Goal: Task Accomplishment & Management: Manage account settings

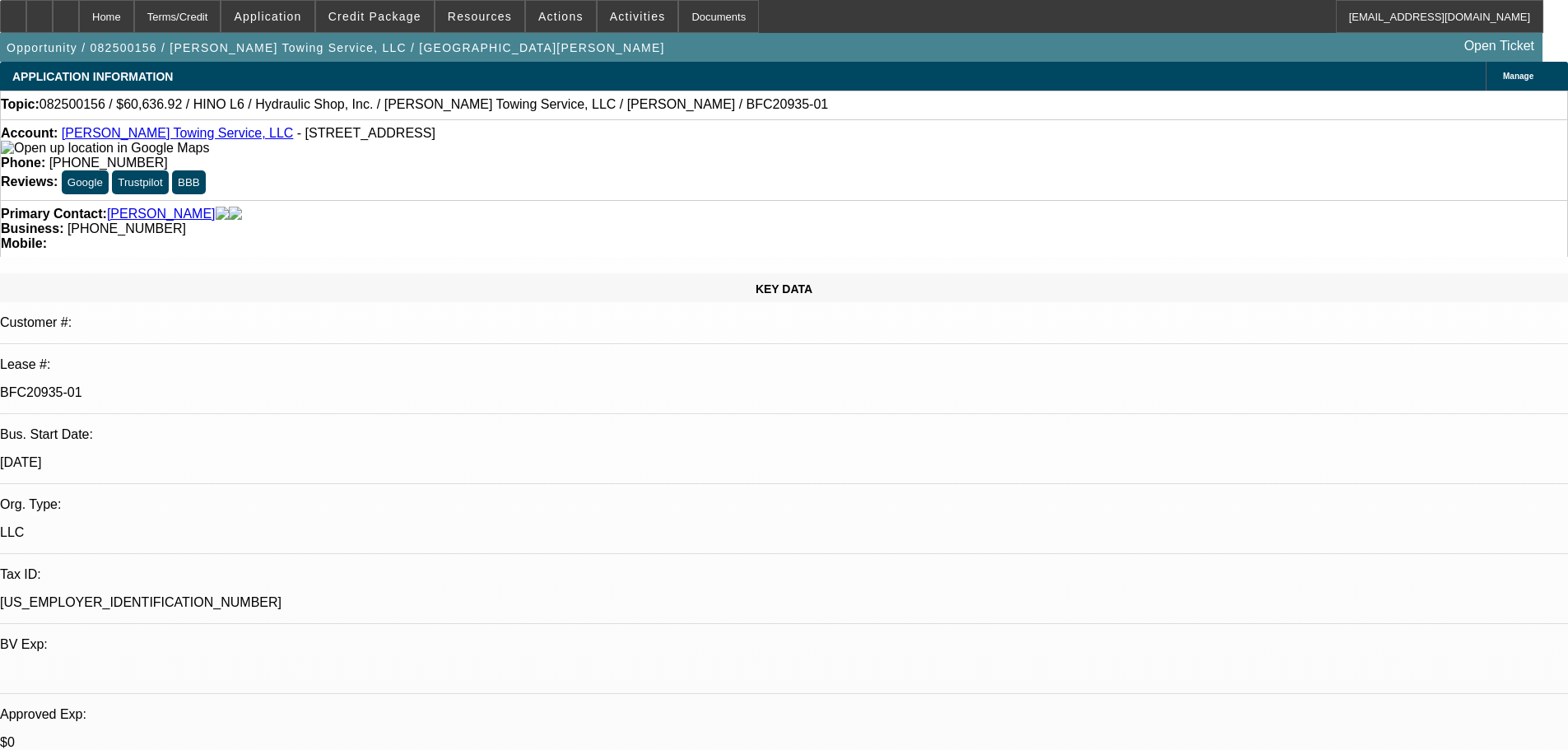
select select "0"
select select "6"
select select "0"
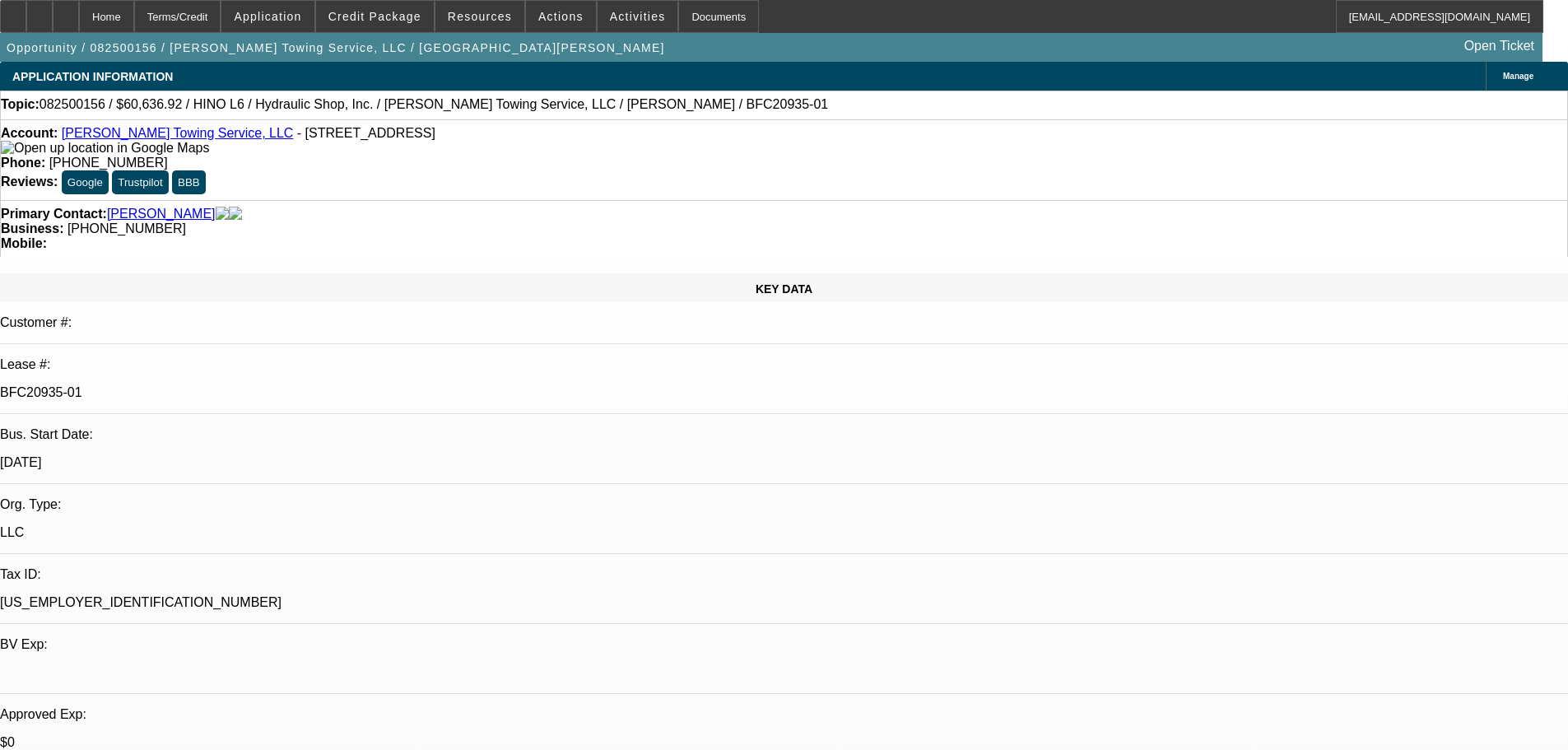
select select "0"
select select "6"
select select "0"
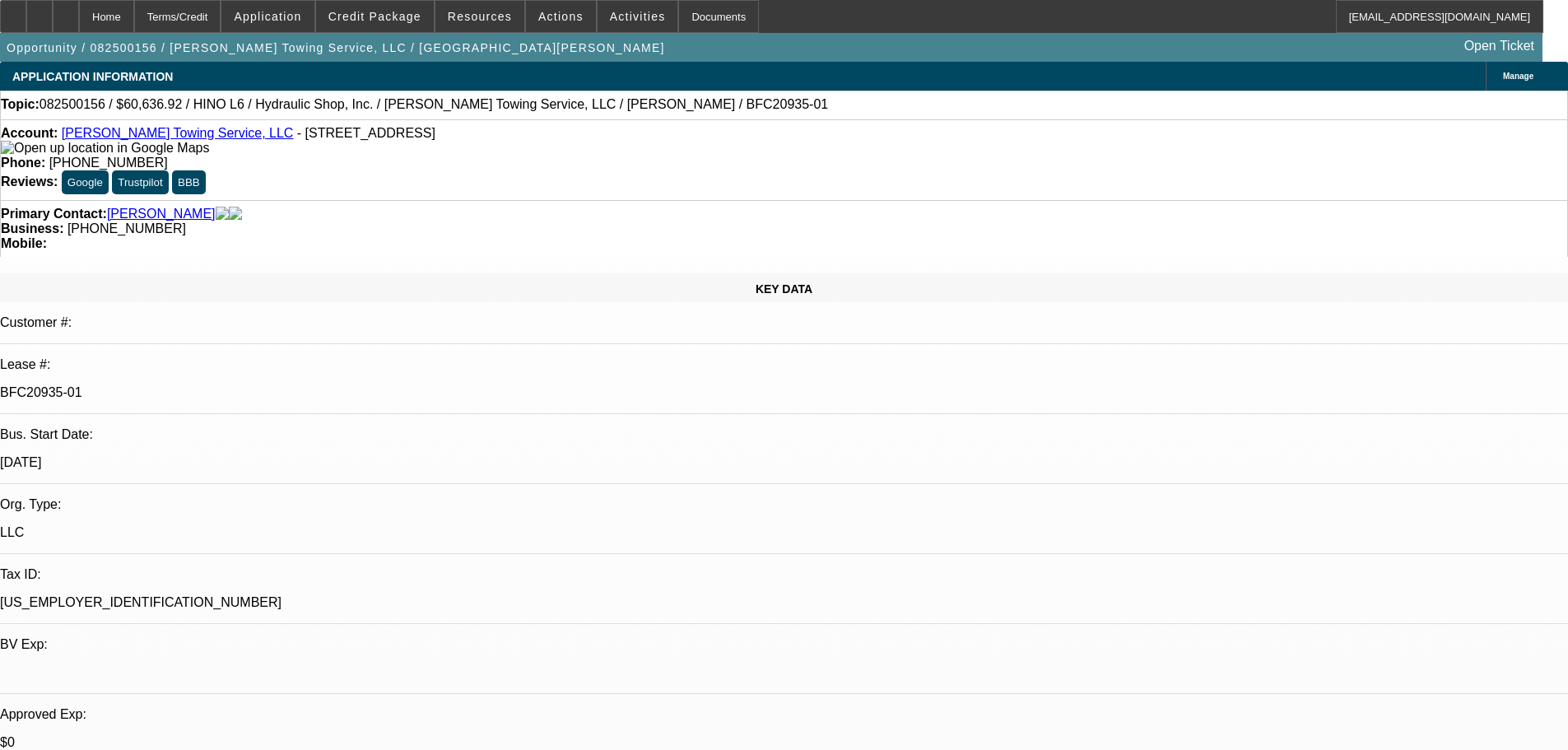
select select "0"
select select "6"
select select "0"
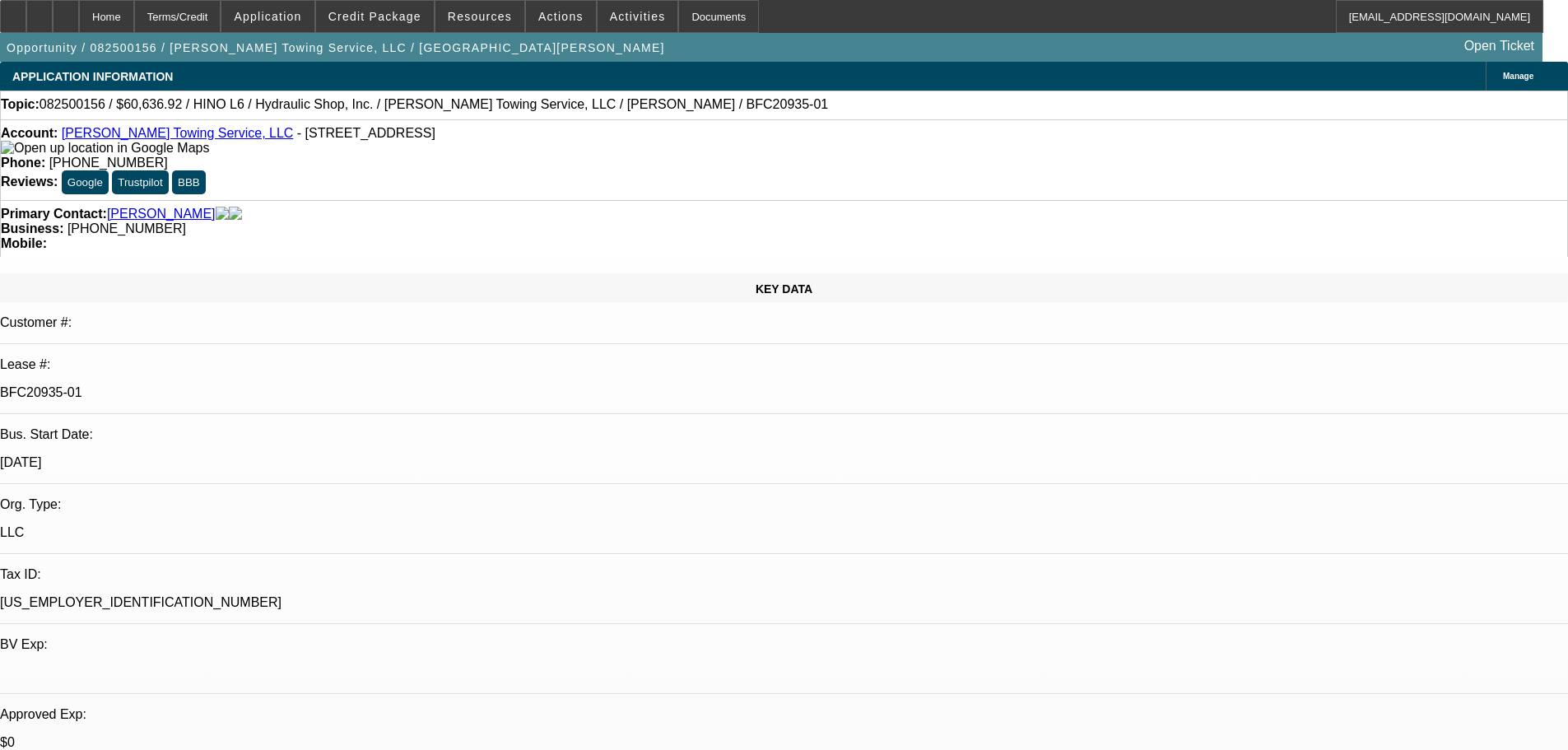
select select "6"
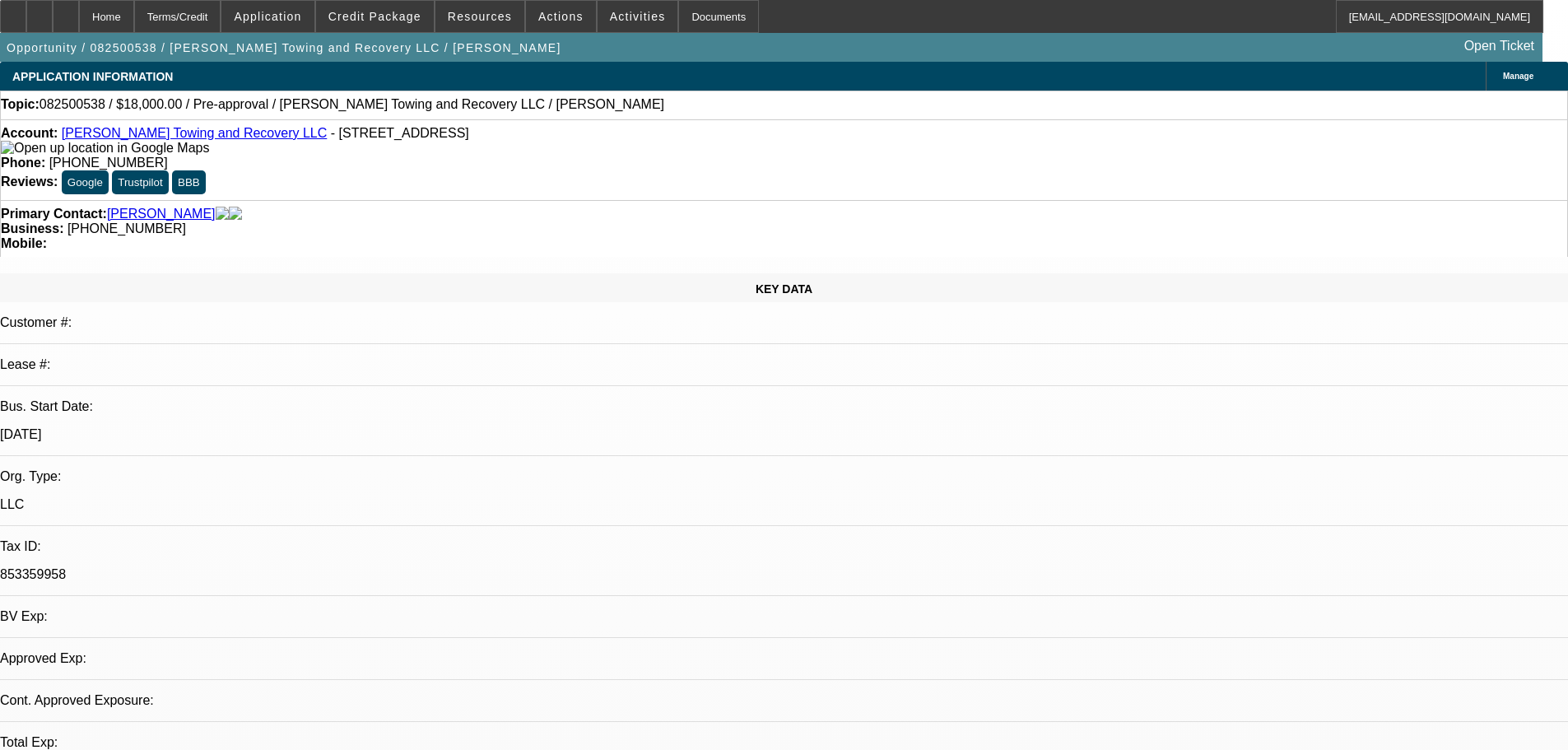
select select "0"
select select "2"
select select "0.1"
select select "4"
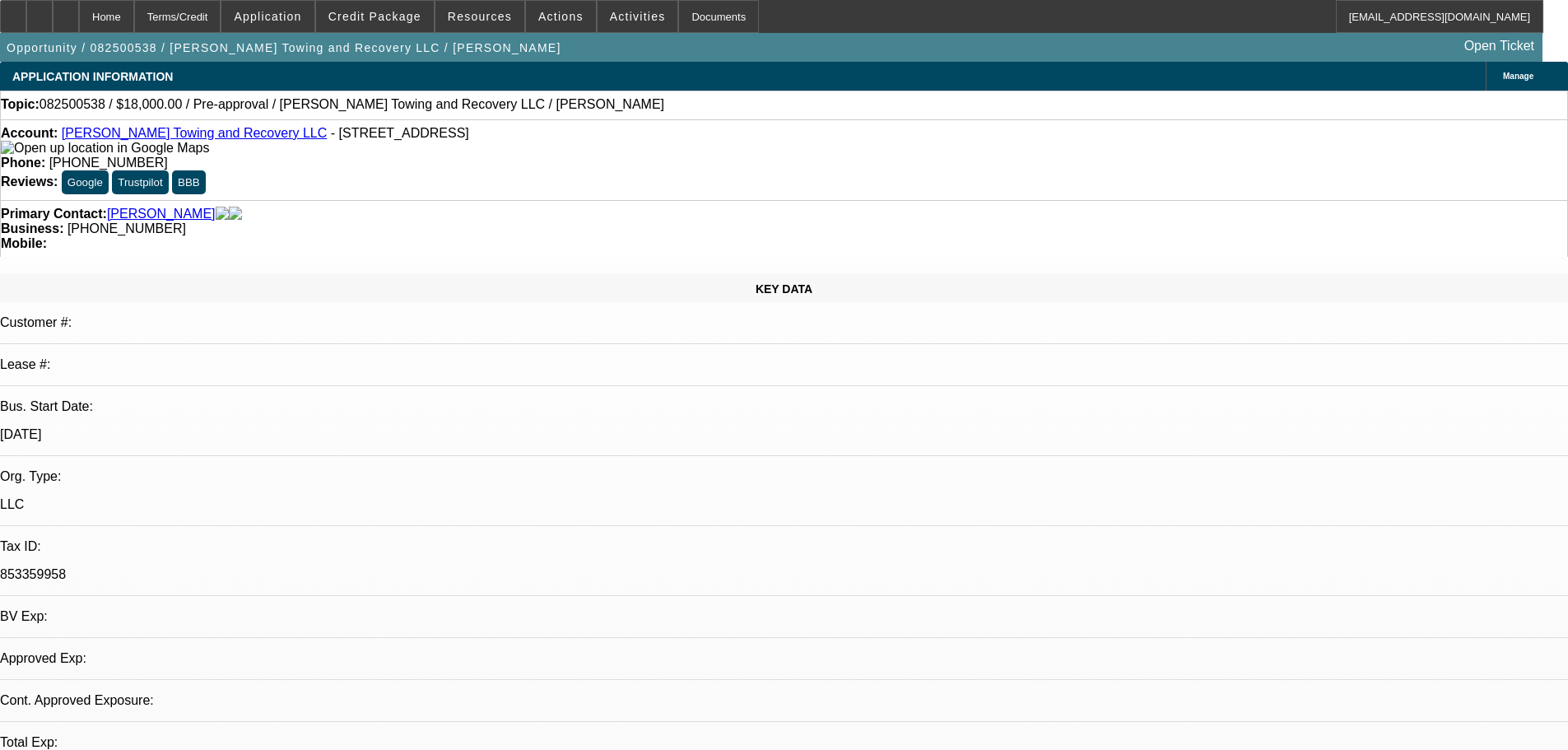
select select "0"
select select "2"
select select "0.1"
select select "4"
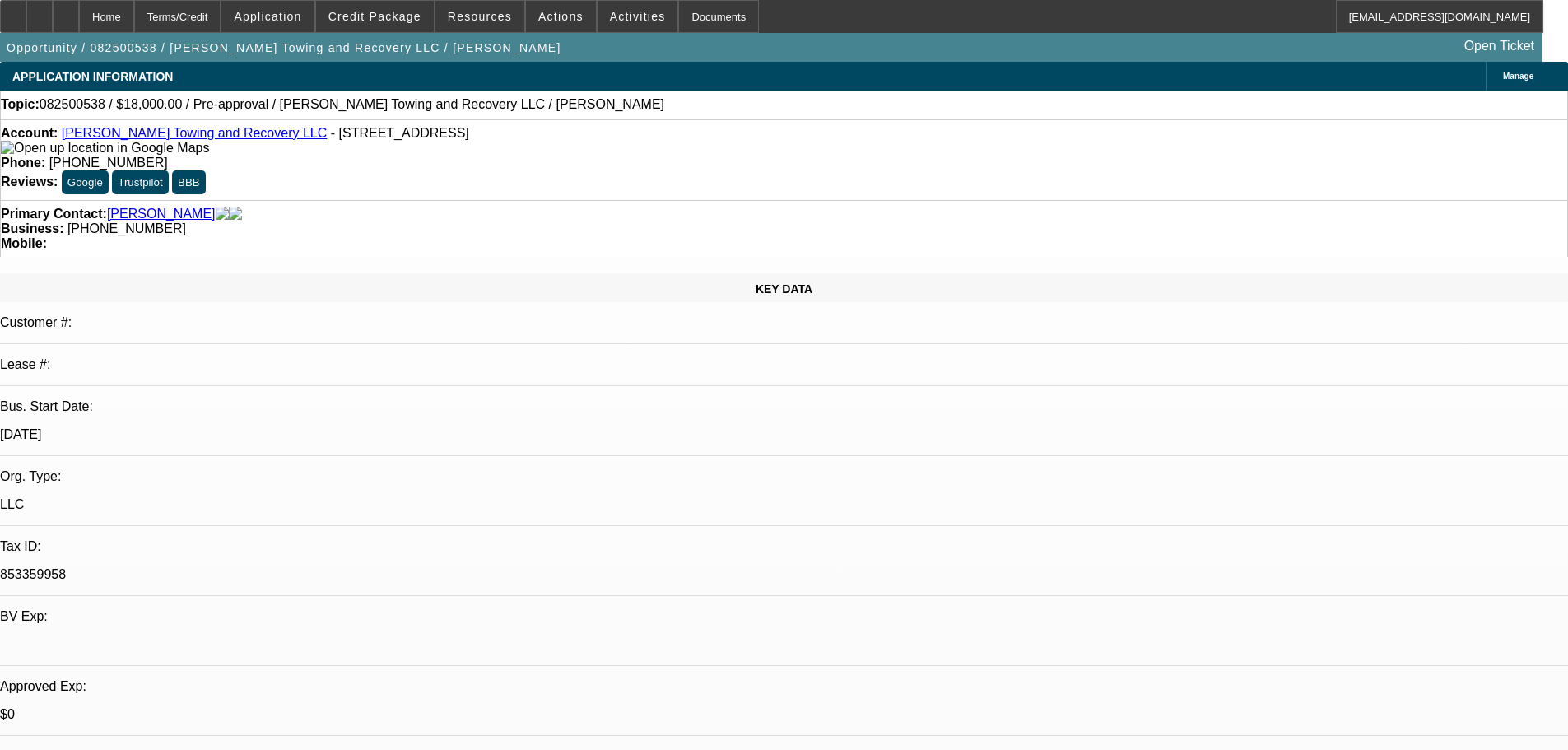
click at [1503, 72] on span "Manage" at bounding box center [1518, 77] width 30 height 9
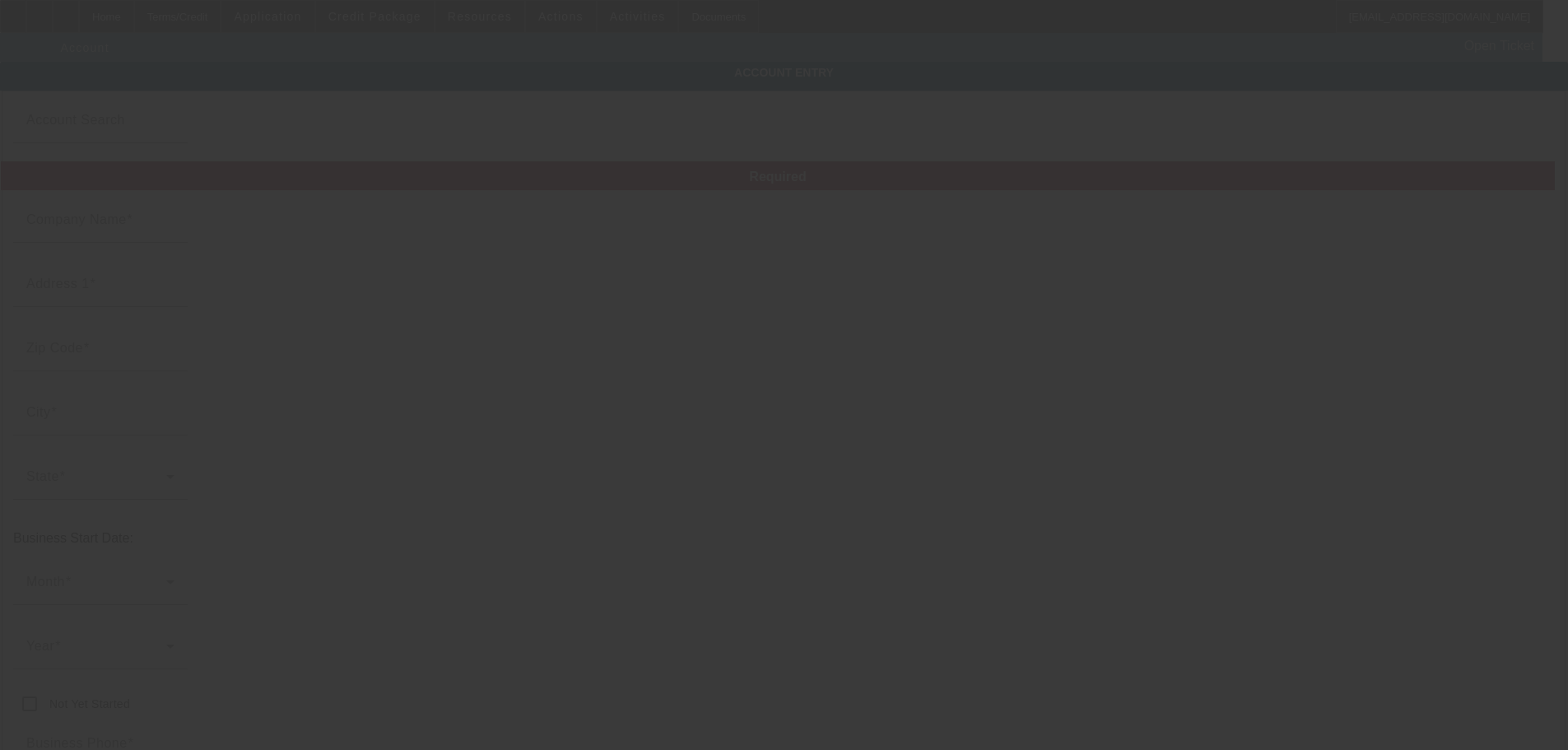
type input "Mabins Towing and Recovery LLC"
type input "2316 Saint Louis Ave"
type input "63106"
type input "Saint Louis"
type input "(314) 885-5418"
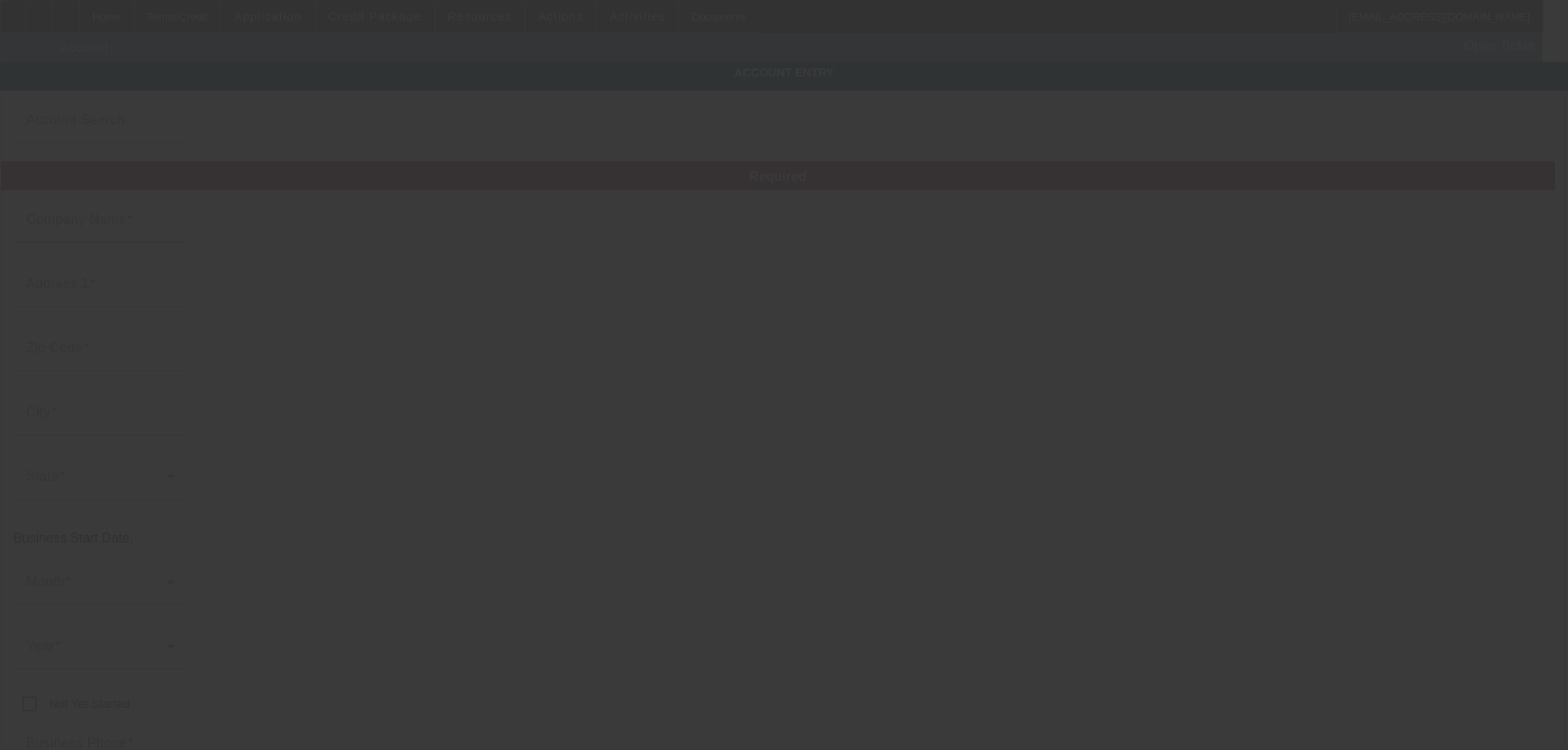
type input "towtrucketiquette@gmail.com"
type input "853359958"
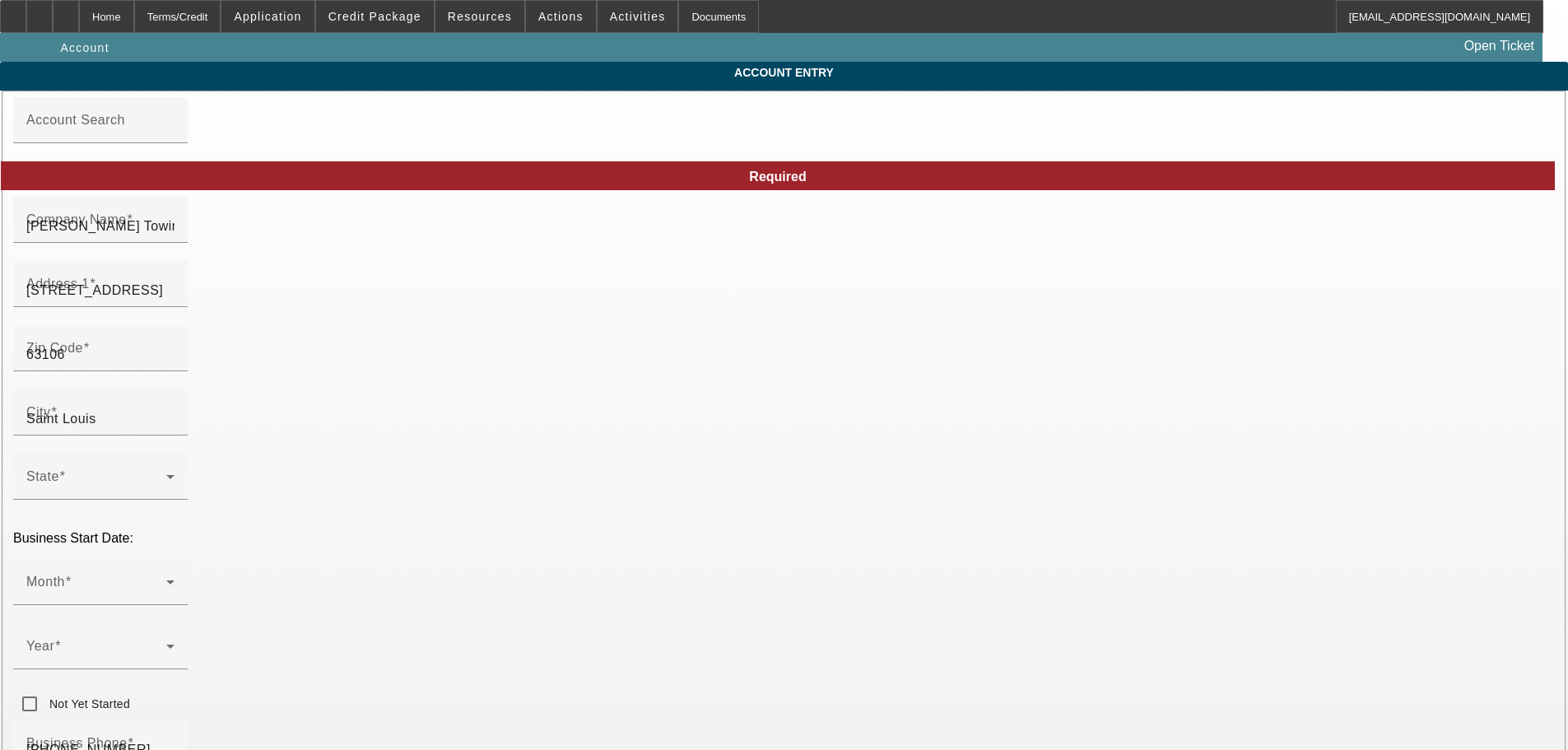
type input "8/20/2025"
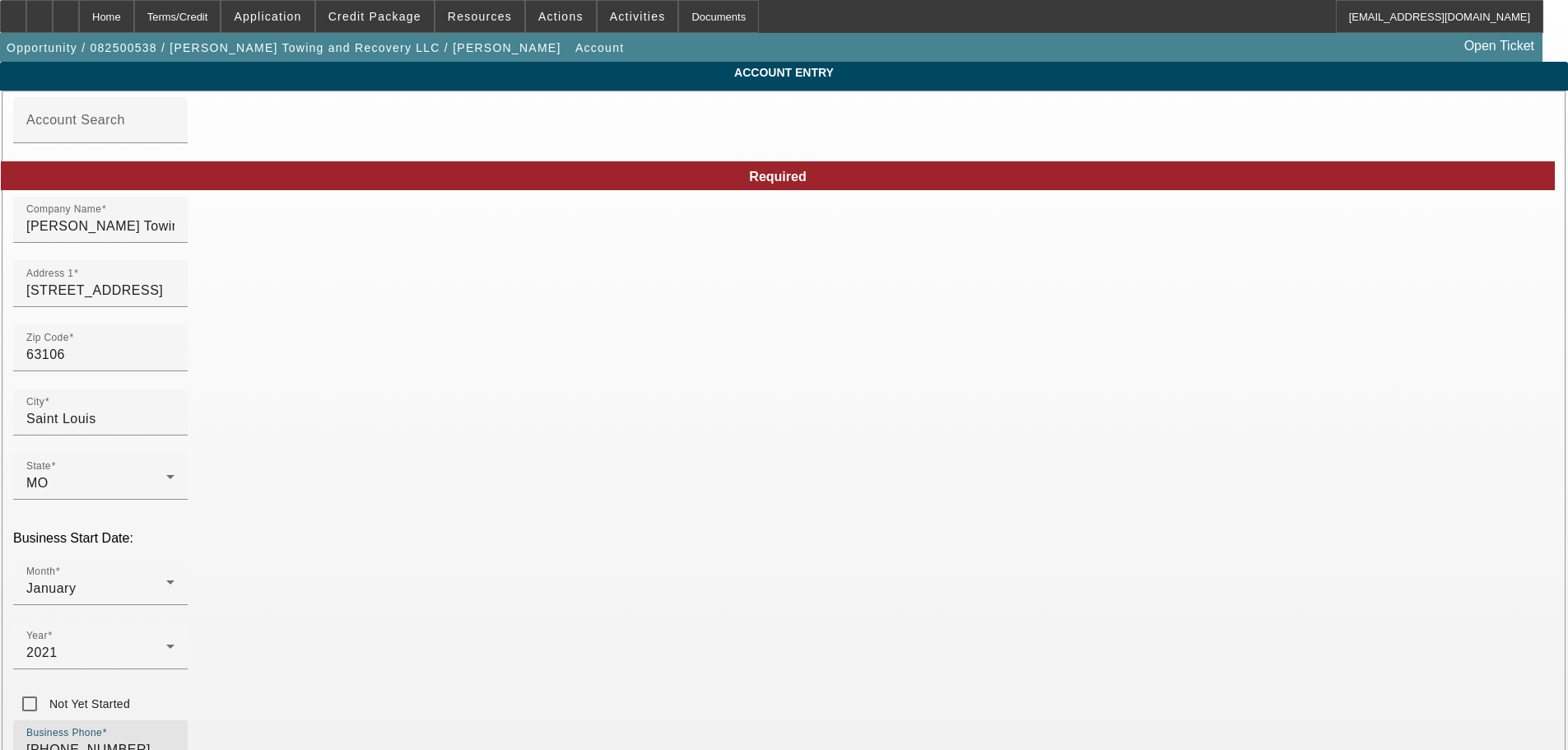
drag, startPoint x: 463, startPoint y: 582, endPoint x: 70, endPoint y: 584, distance: 393.0
drag, startPoint x: 422, startPoint y: 581, endPoint x: 289, endPoint y: 598, distance: 134.1
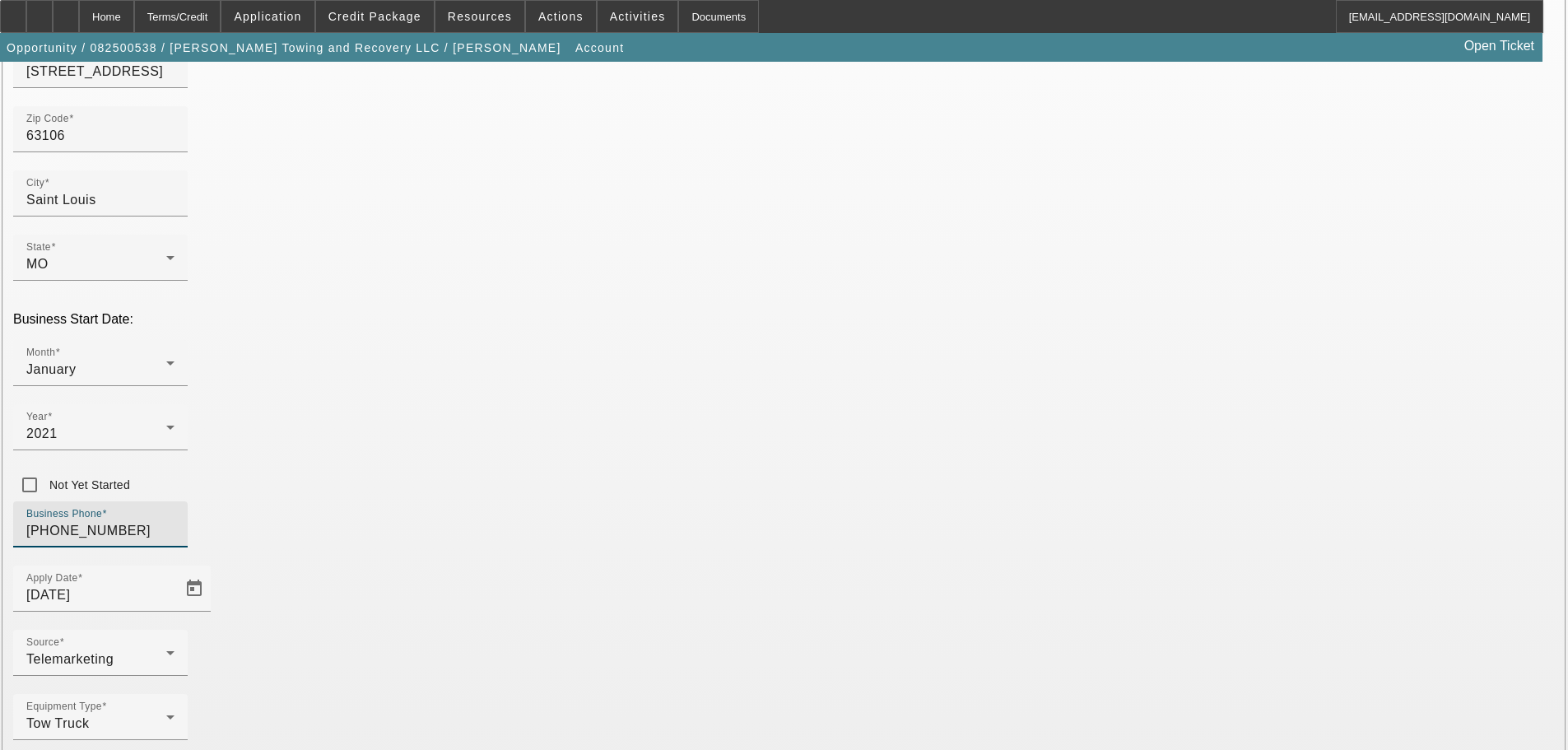
scroll to position [220, 0]
type input "(314) 346-7606"
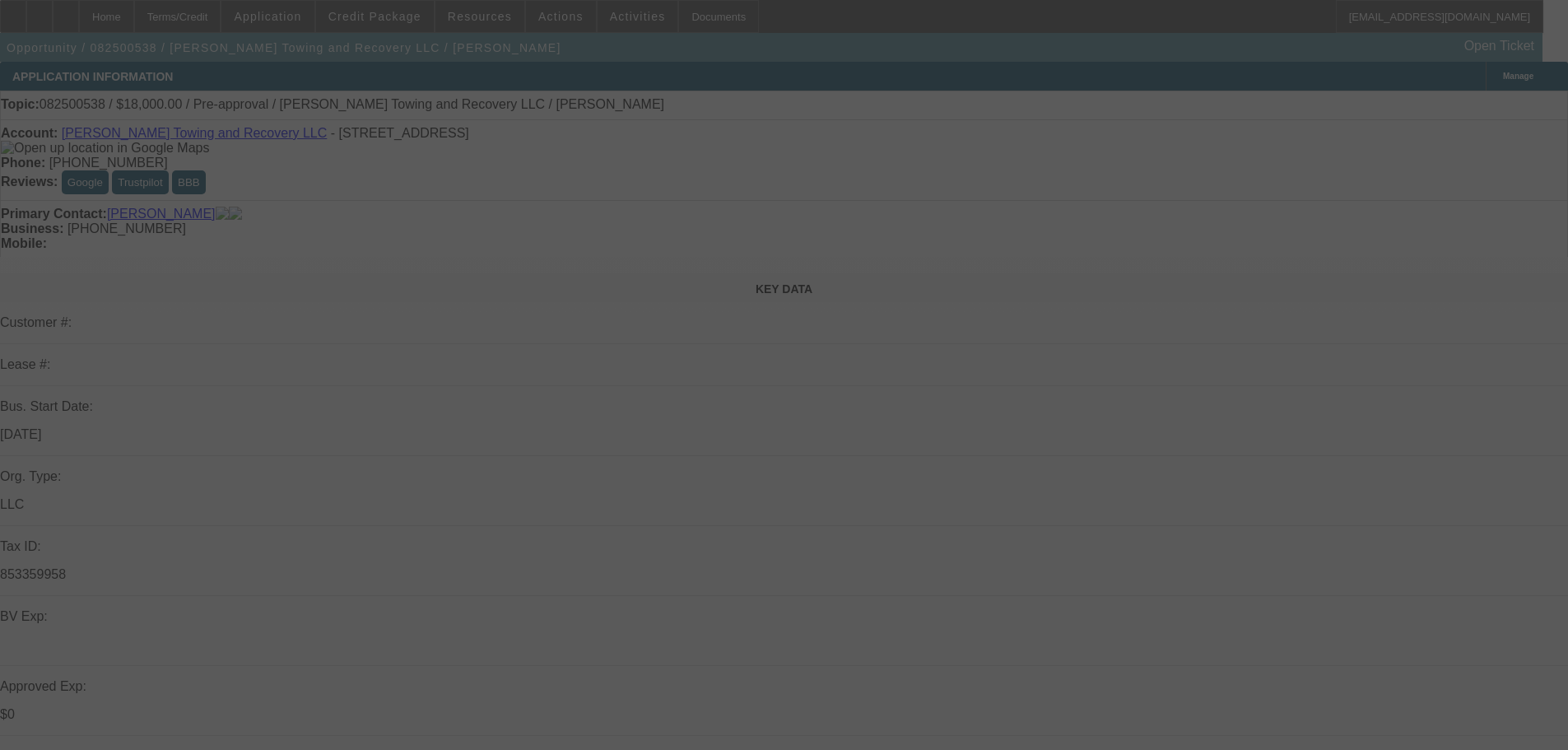
select select "0"
select select "2"
select select "0.1"
select select "4"
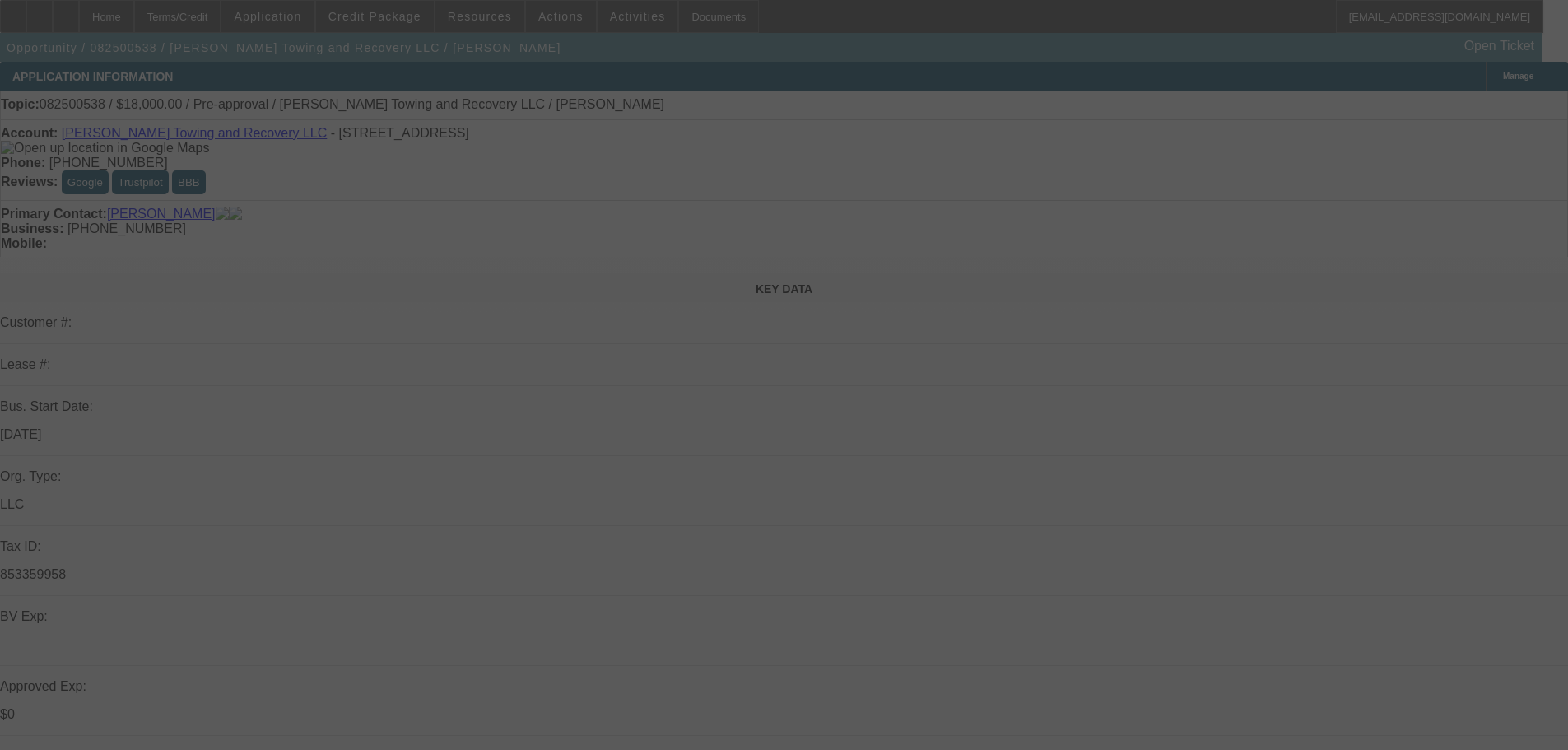
select select "0"
select select "2"
select select "0.1"
select select "4"
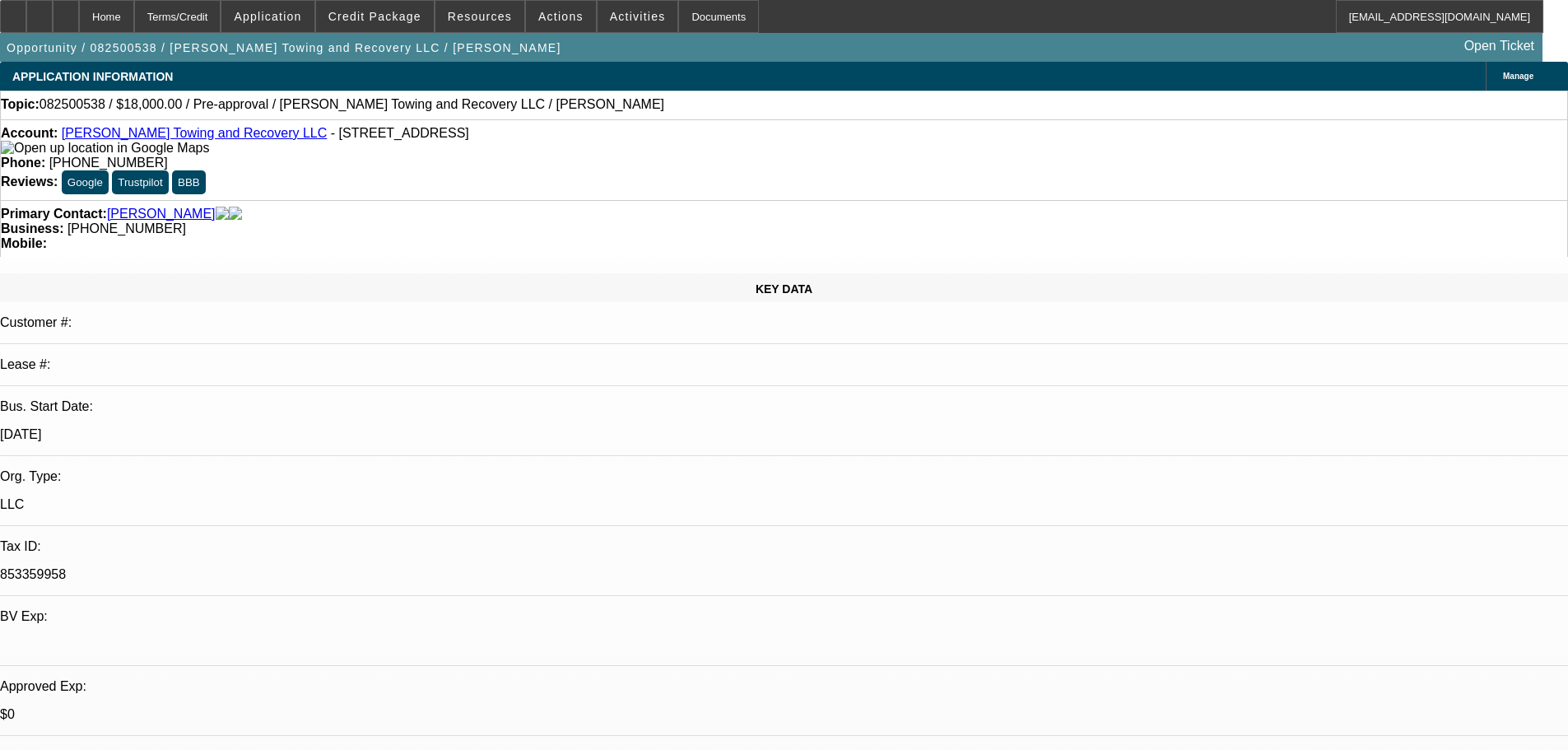
radio input "true"
paste textarea "(314) 346-7606"
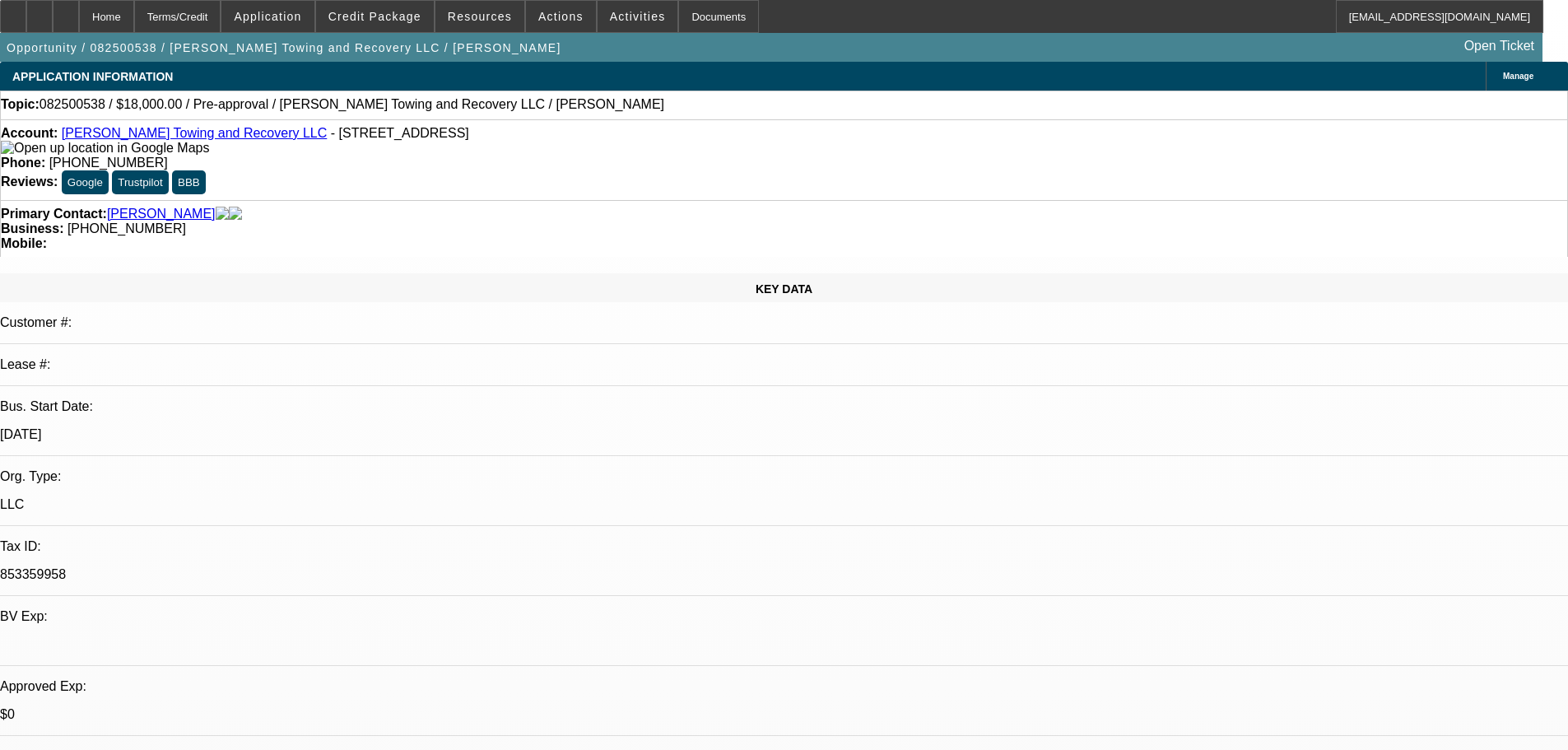
type textarea "Best Cell # (314) 346-7606."
radio input "true"
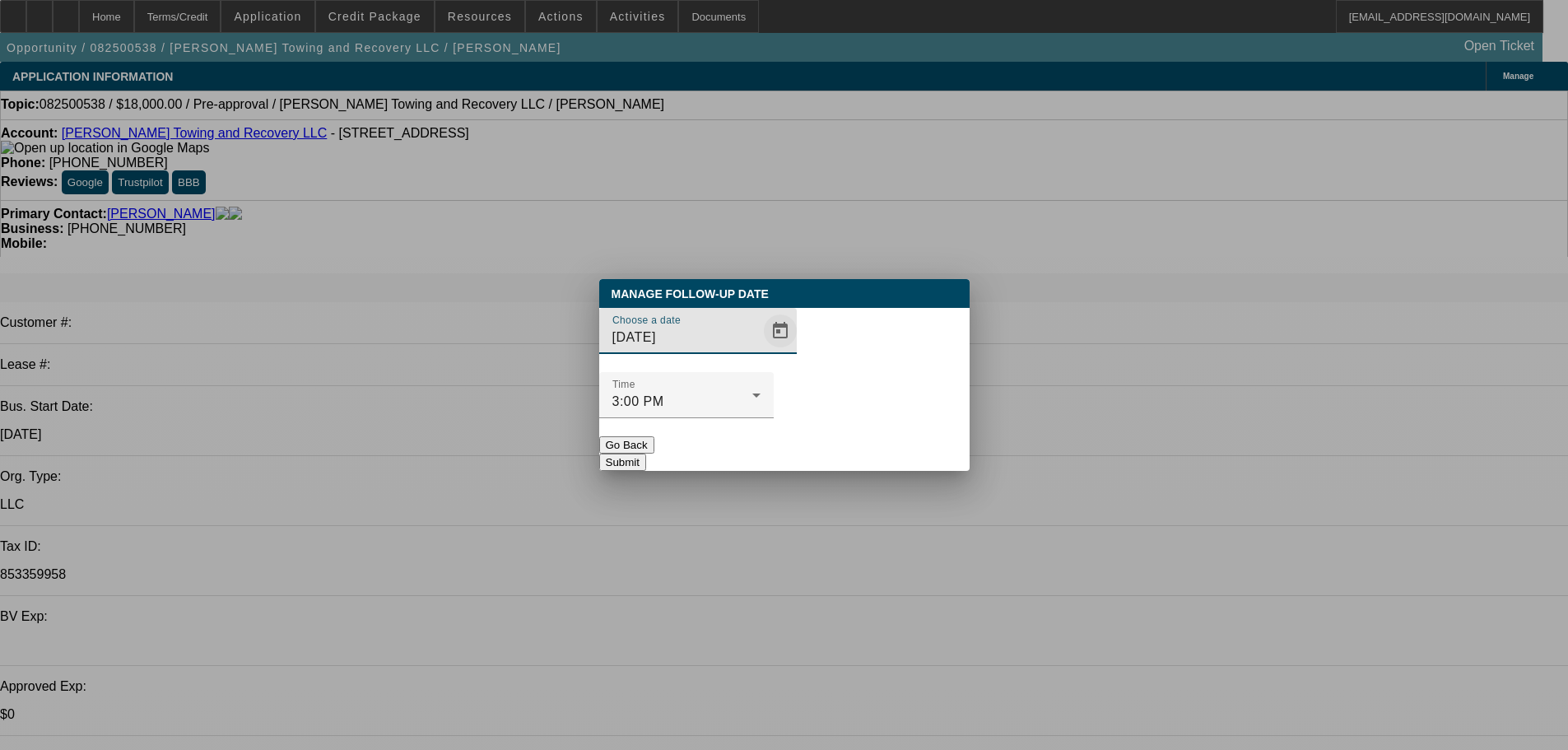
click at [761, 351] on span "Open calendar" at bounding box center [780, 330] width 40 height 40
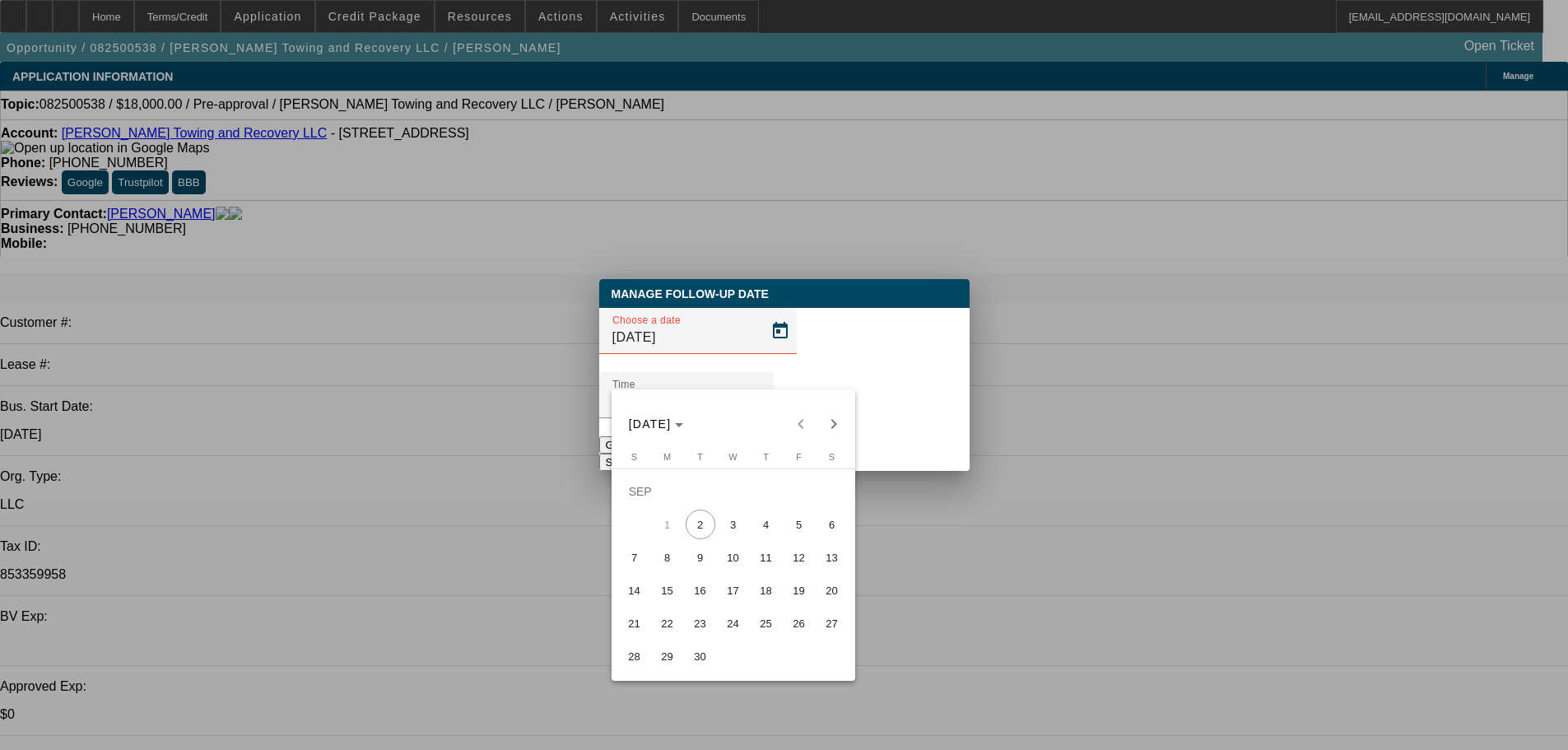
click at [686, 563] on span "9" at bounding box center [700, 557] width 30 height 30
type input "9/9/2025"
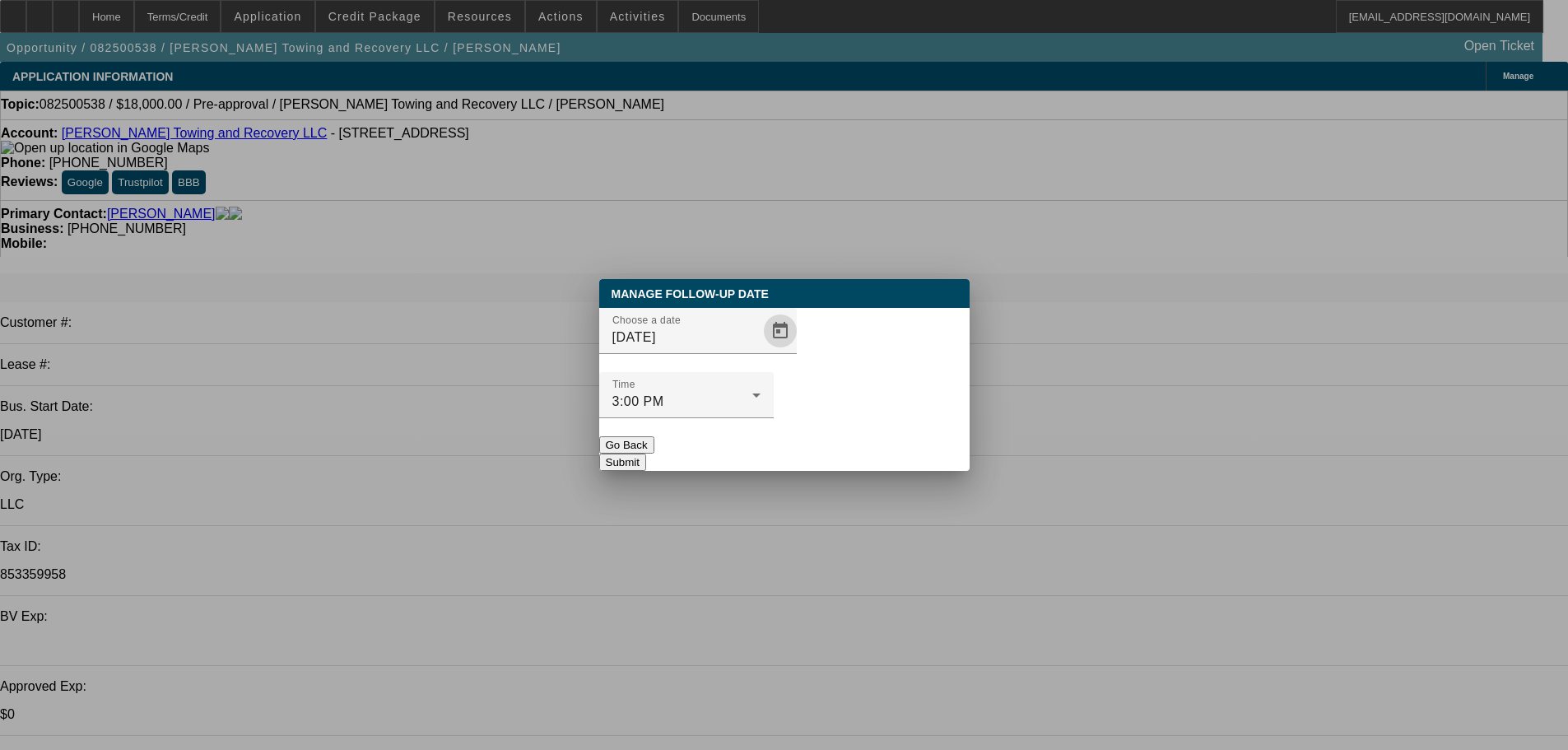
click at [647, 454] on button "Submit" at bounding box center [623, 462] width 47 height 18
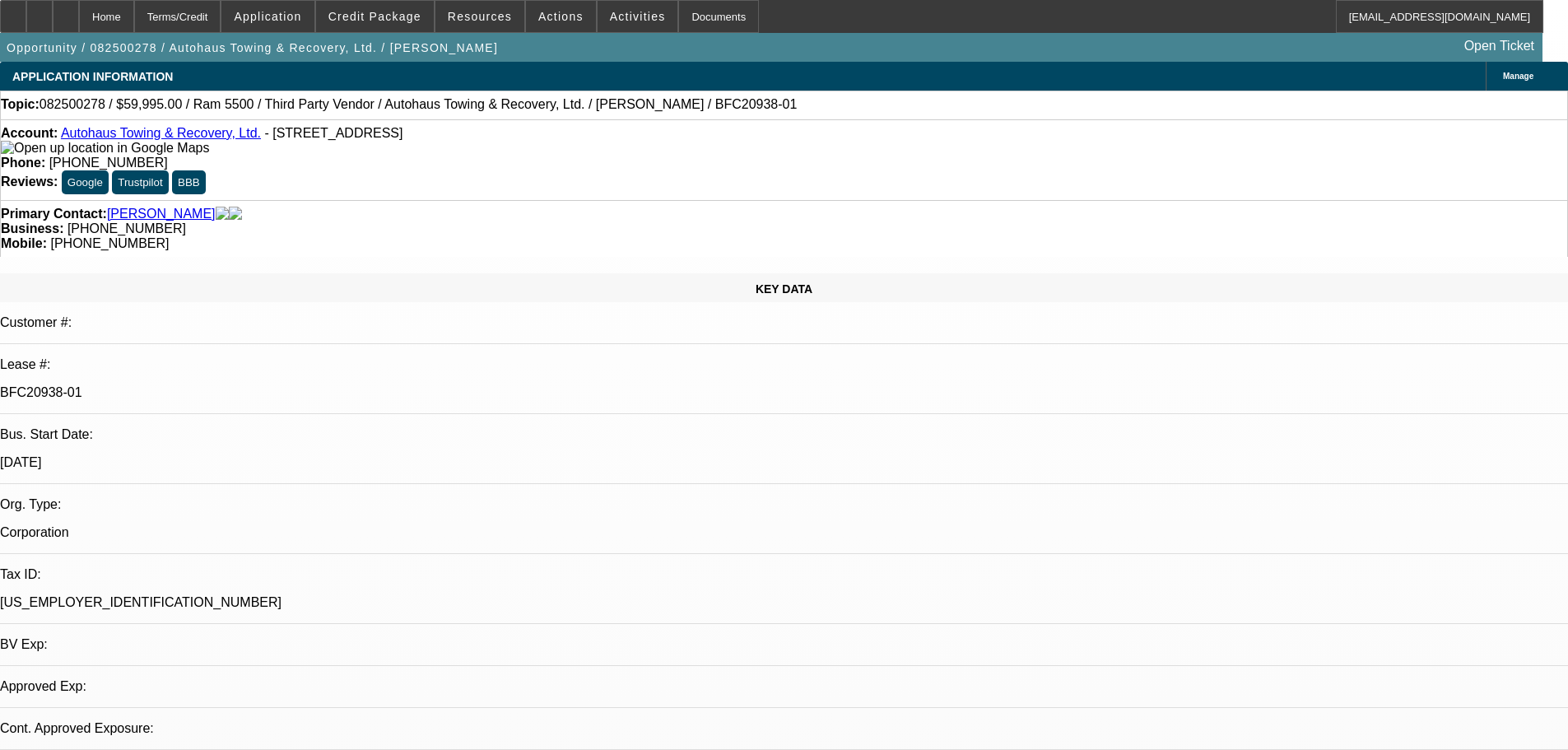
select select "0"
select select "2"
select select "0"
select select "6"
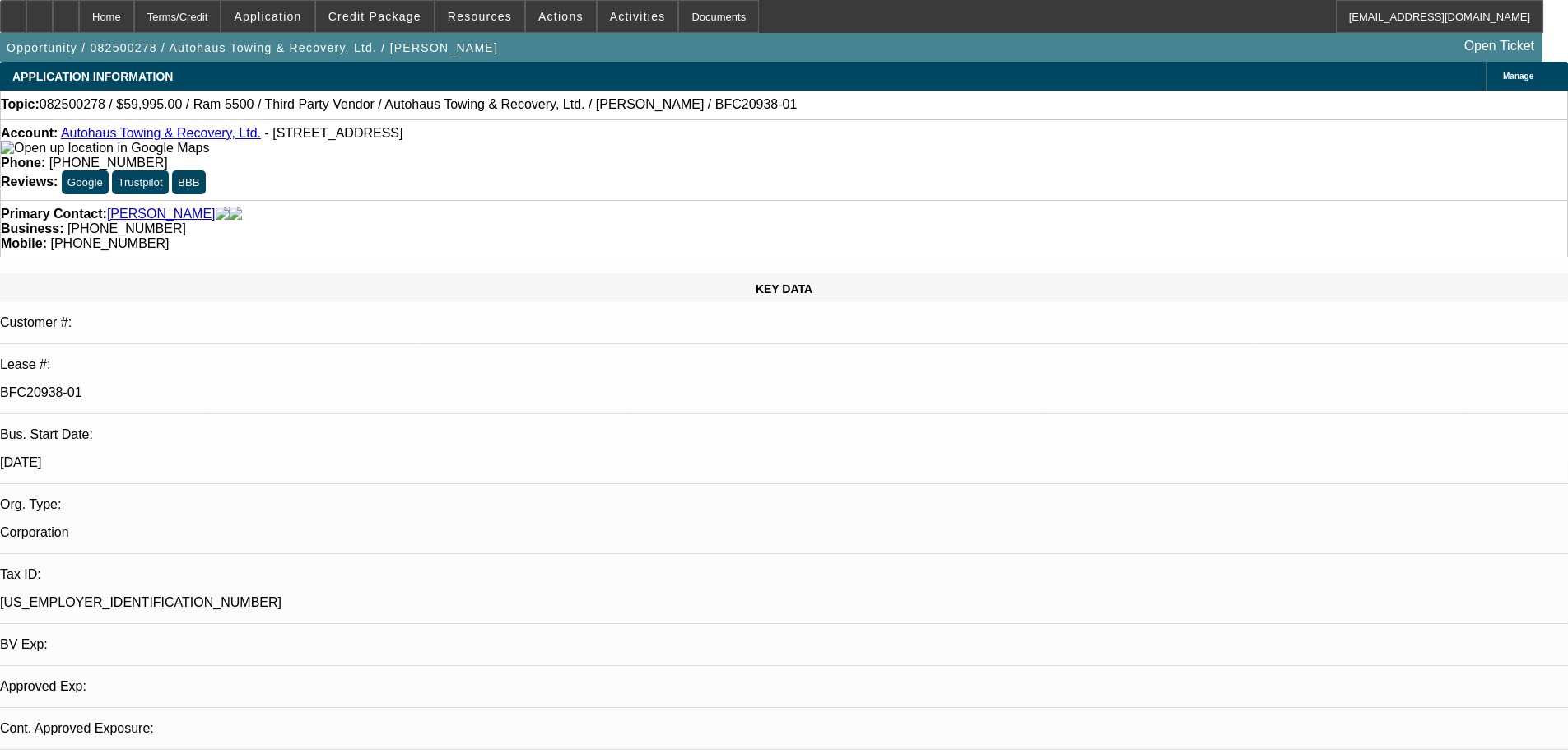
select select "0"
select select "2"
select select "0"
select select "6"
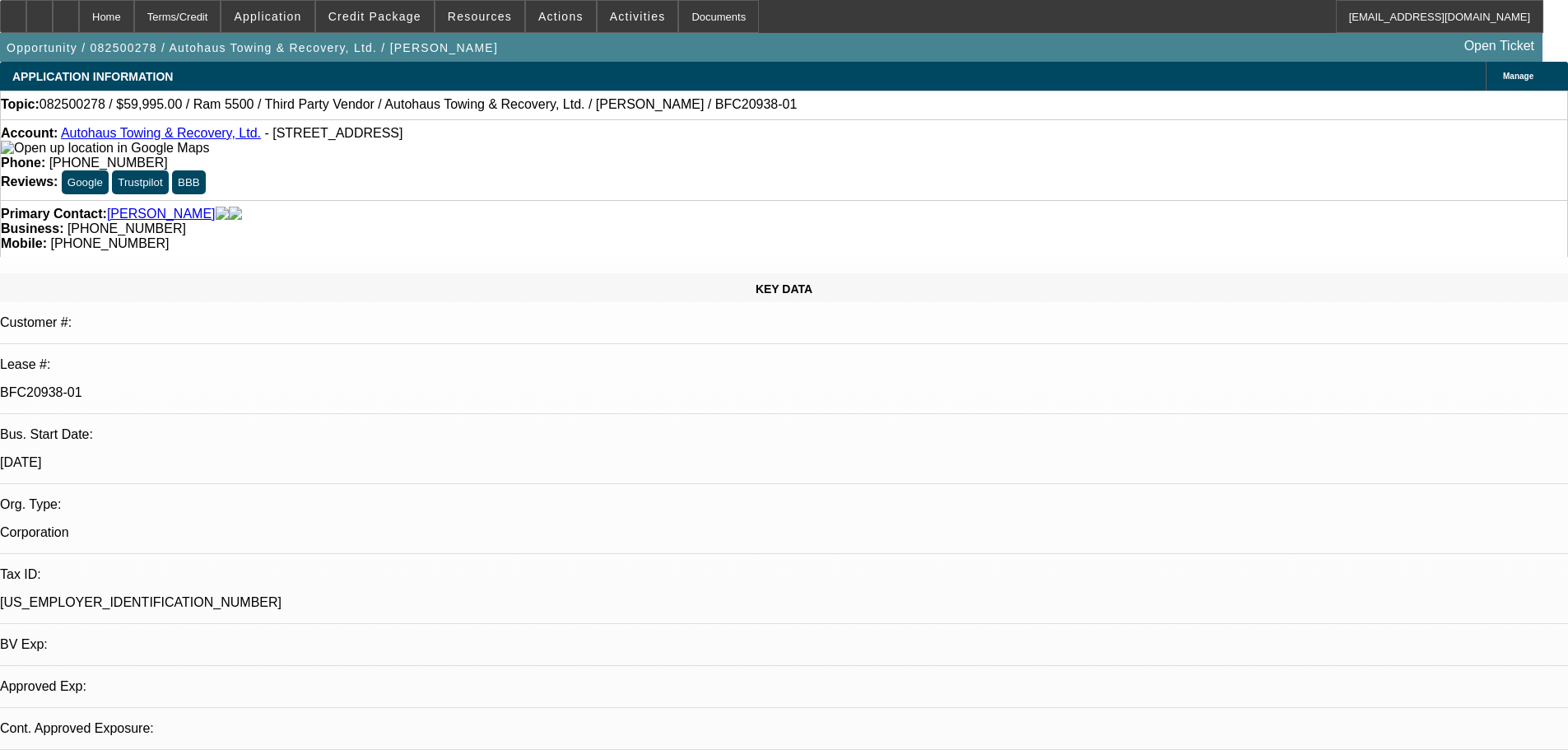
select select "0"
select select "2"
select select "0"
select select "6"
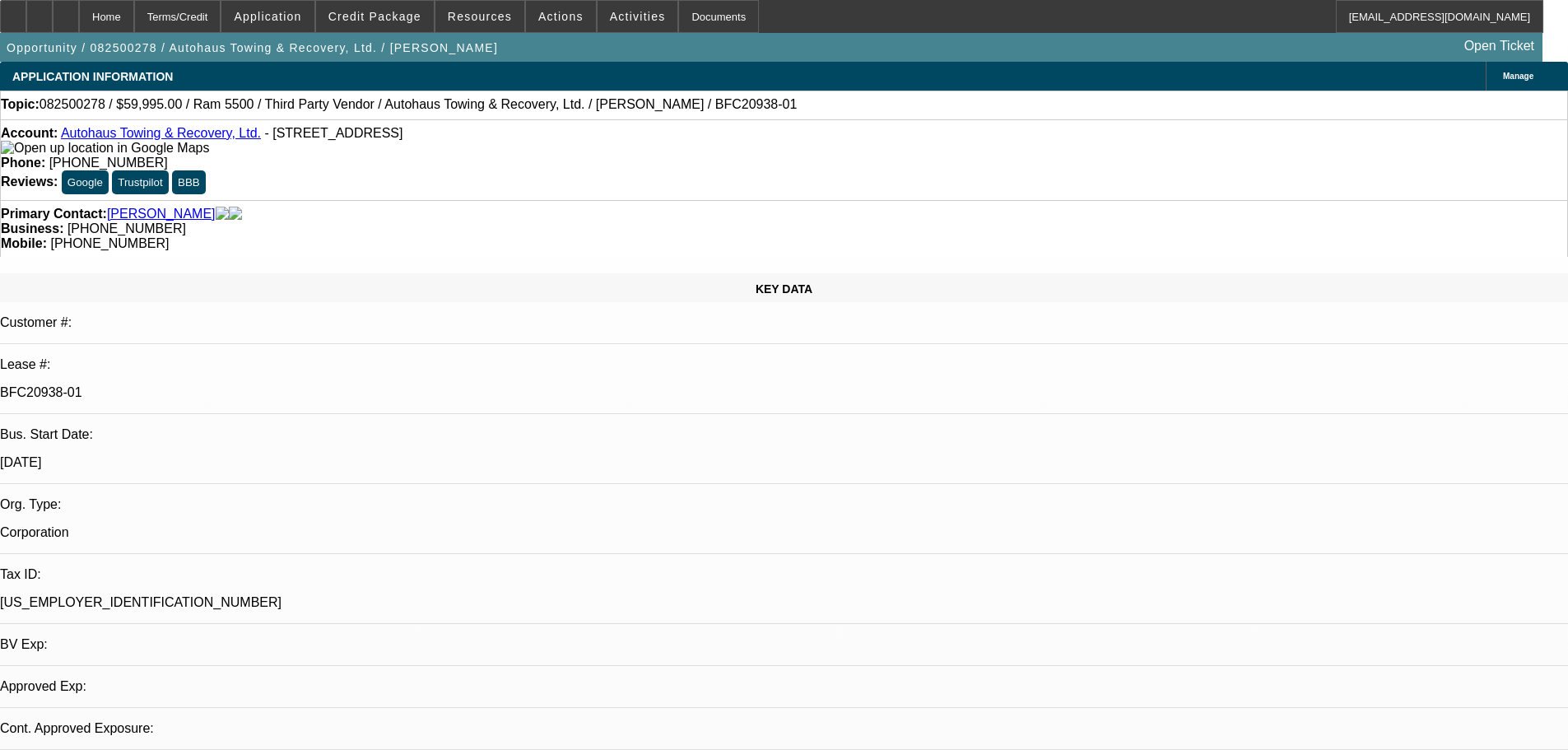
select select "0"
select select "2"
select select "0"
select select "6"
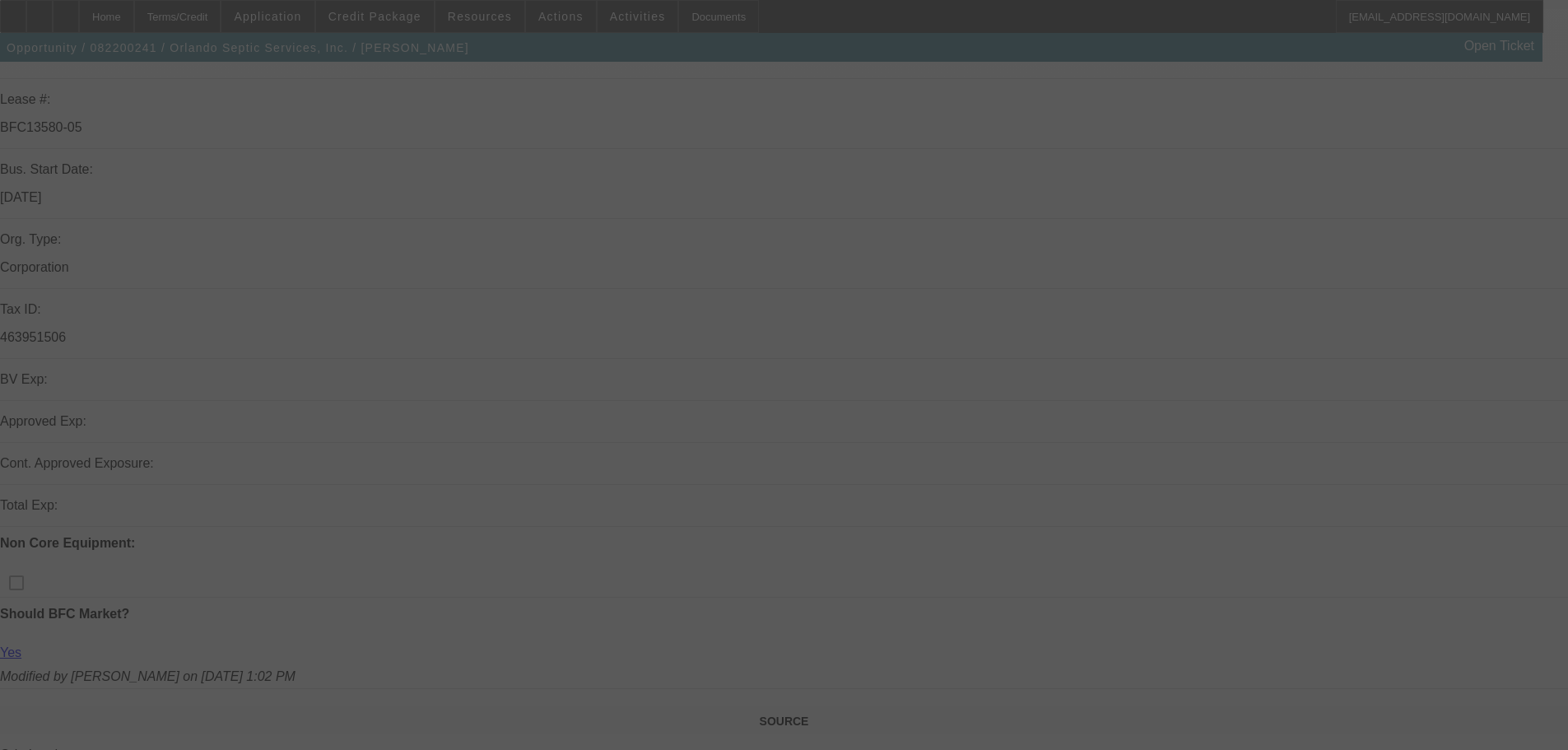
scroll to position [411, 0]
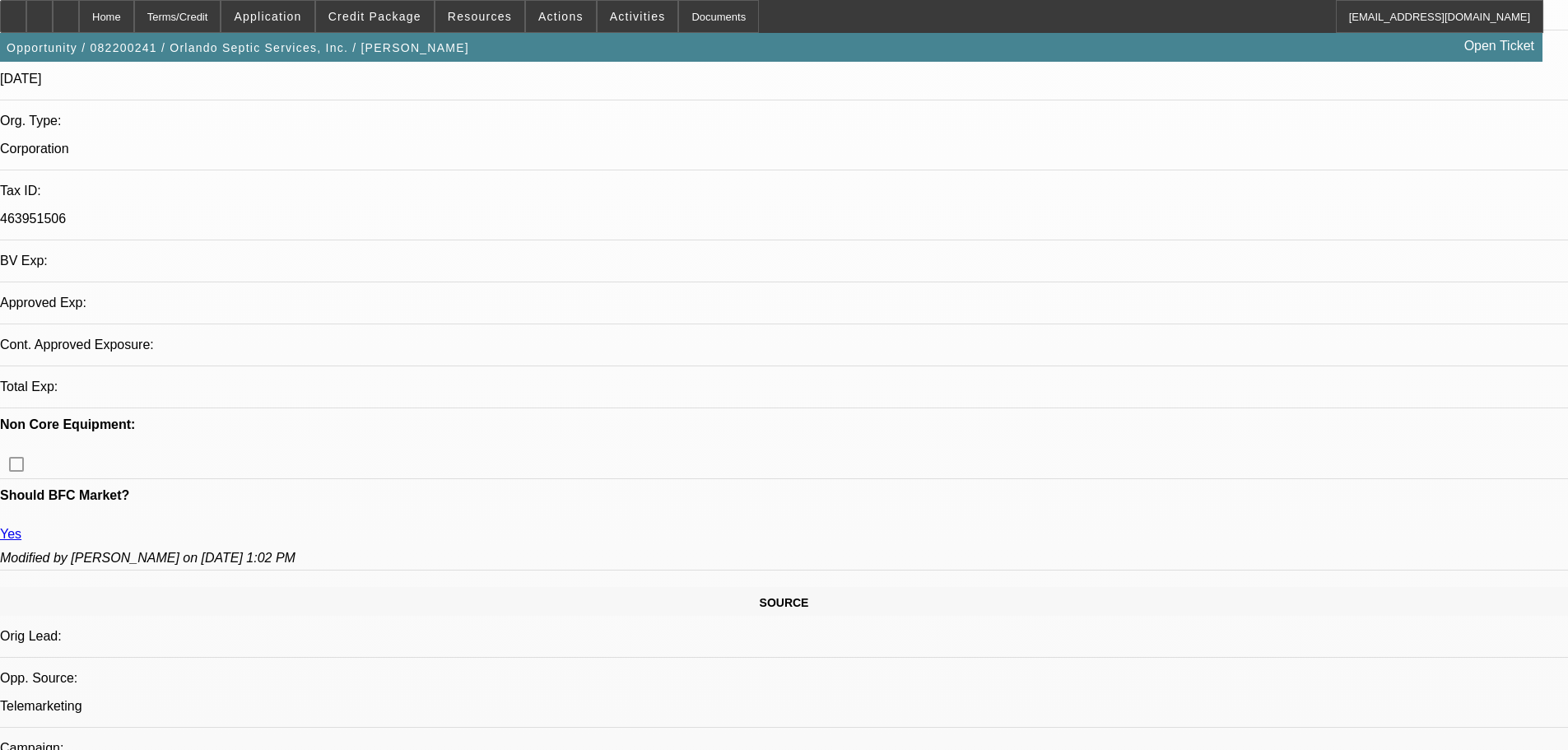
select select "0"
select select "2"
select select "0"
select select "6"
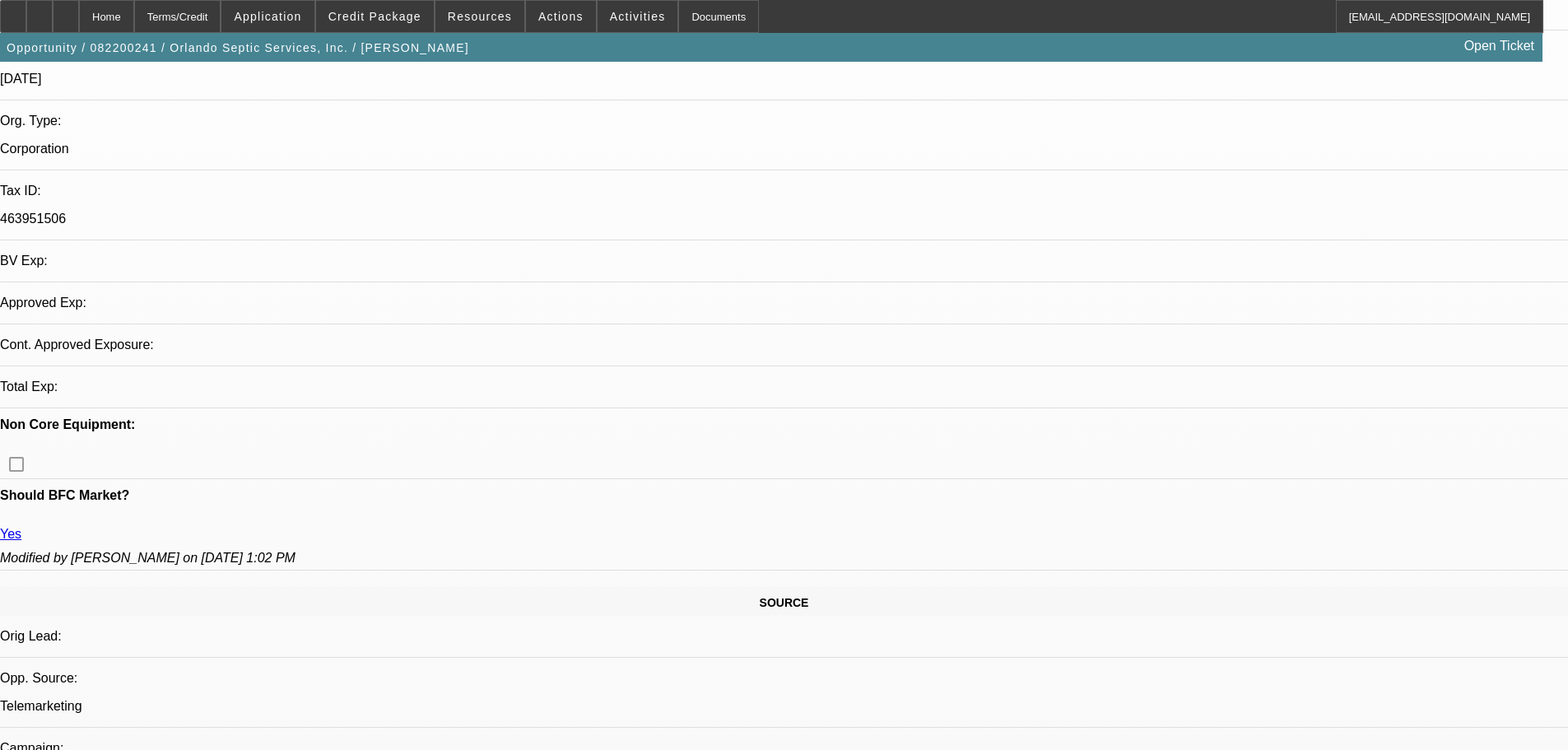
select select "0"
select select "2"
select select "0"
select select "6"
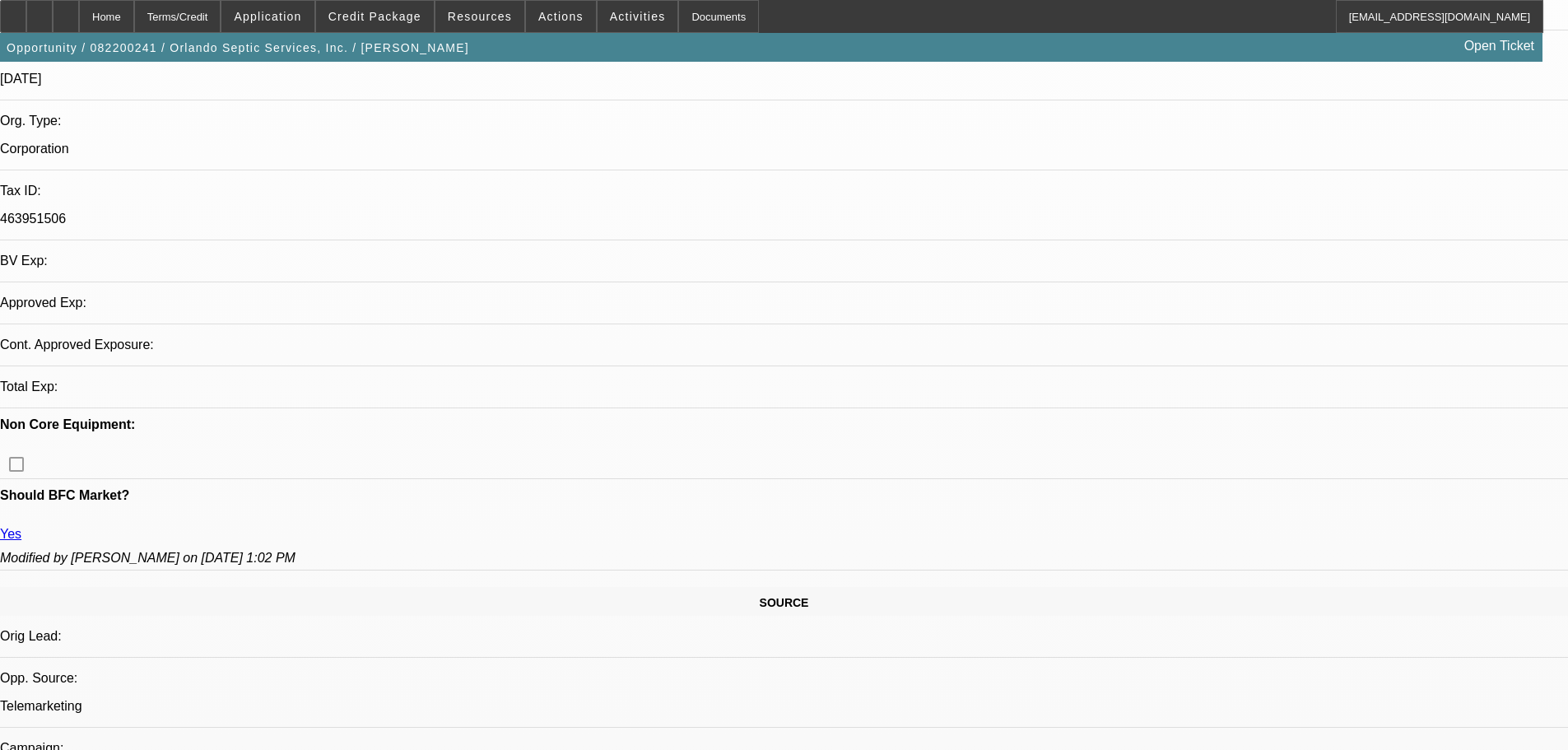
select select "0"
select select "2"
select select "0"
select select "6"
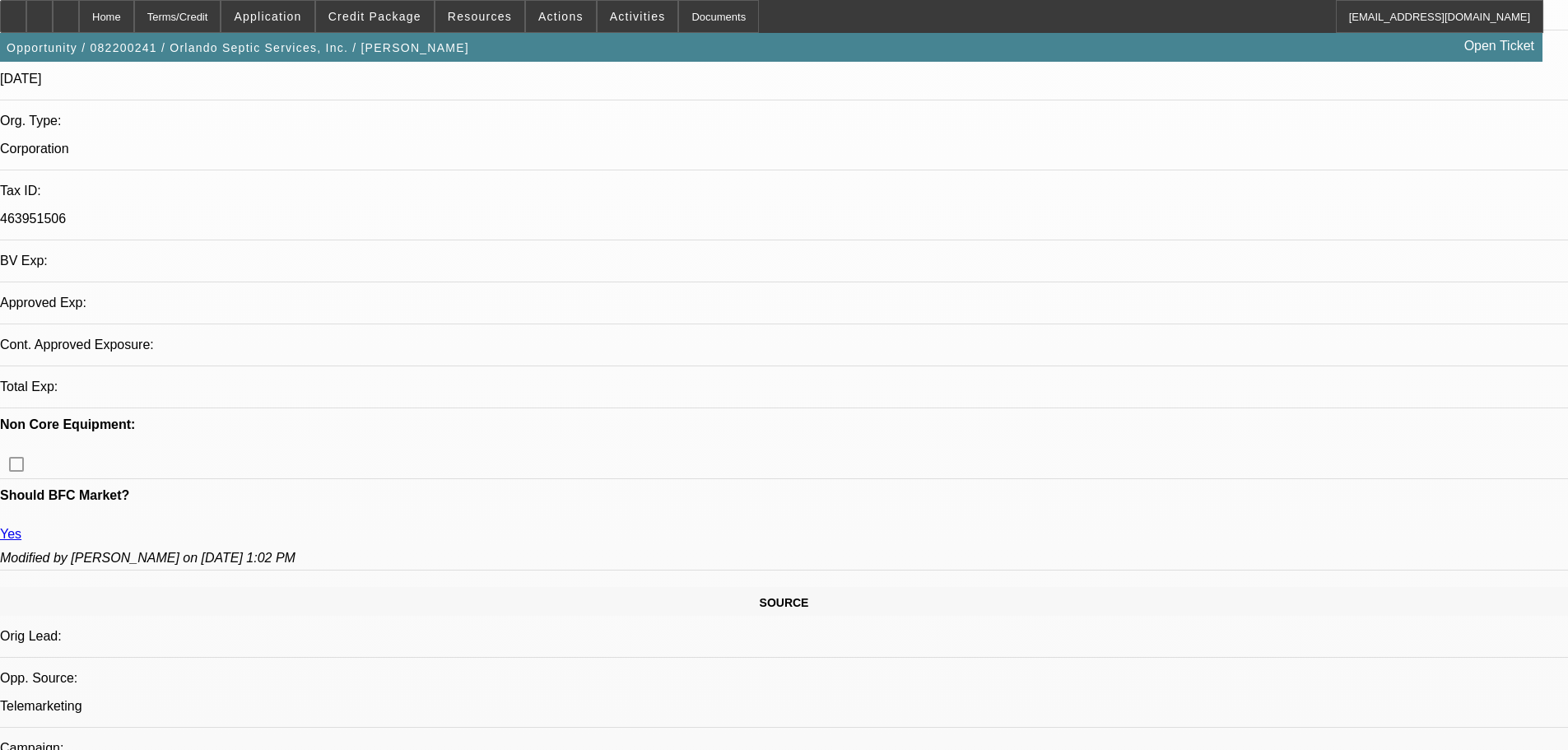
select select "0"
select select "2"
select select "0"
select select "6"
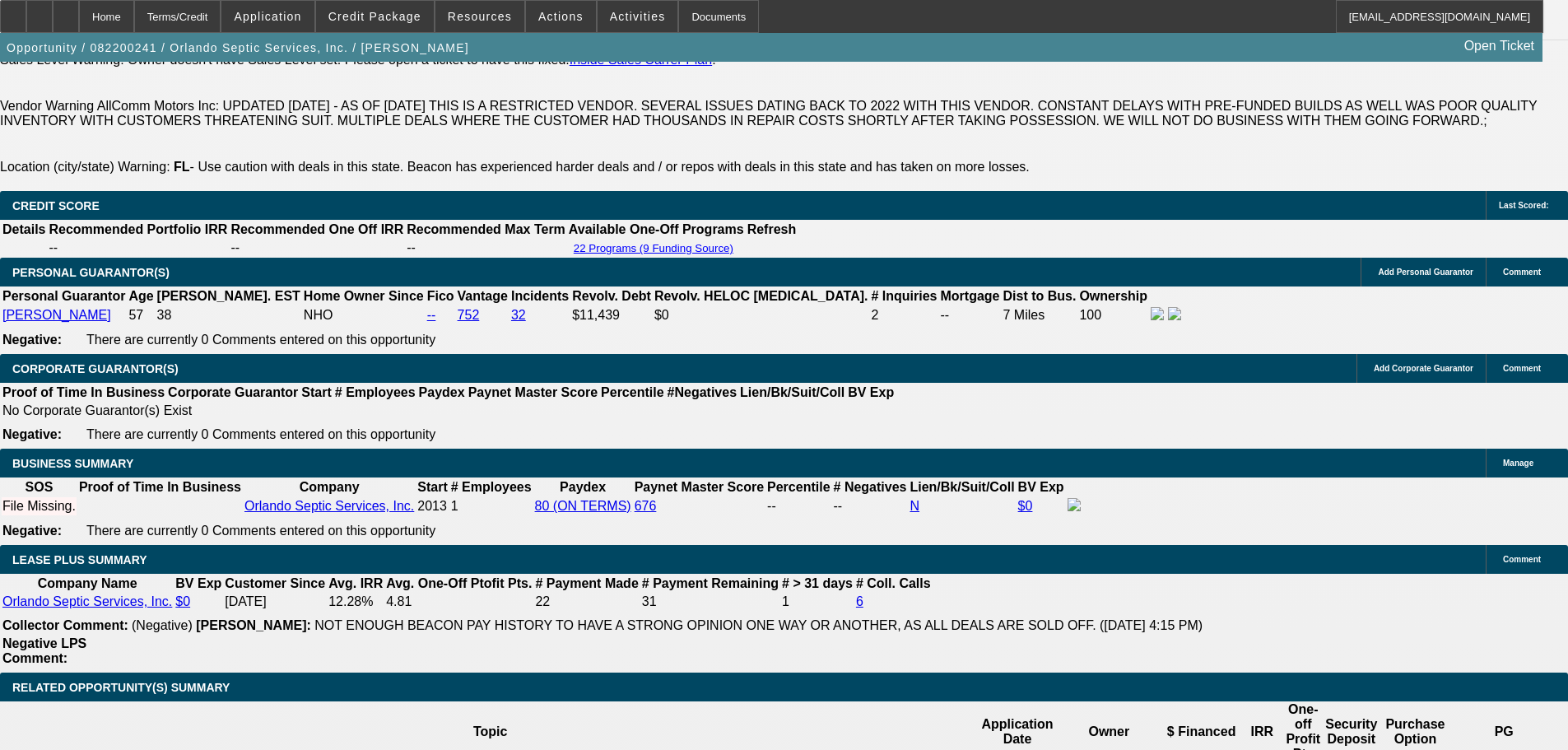
scroll to position [2553, 0]
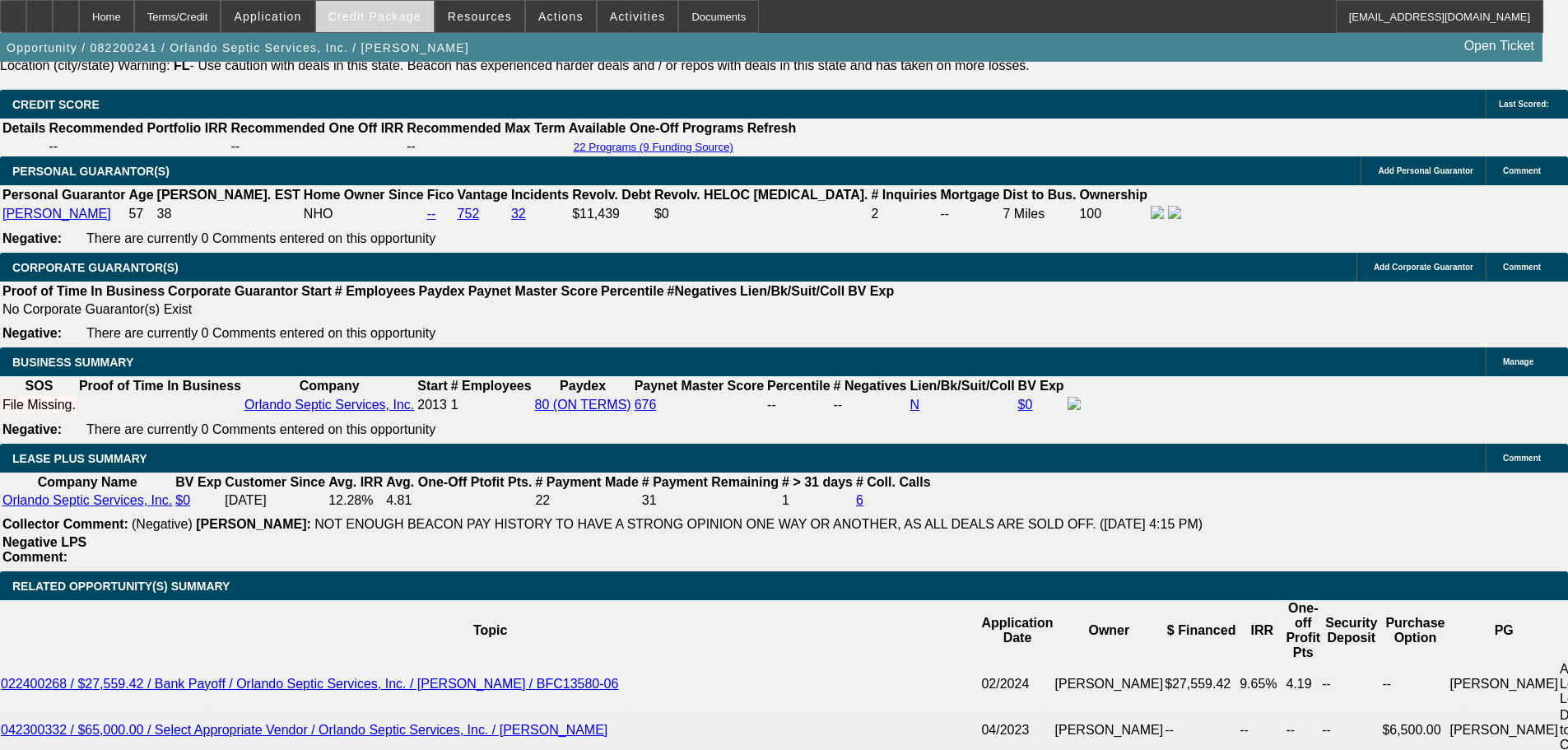
click at [386, 20] on span "Credit Package" at bounding box center [374, 17] width 93 height 13
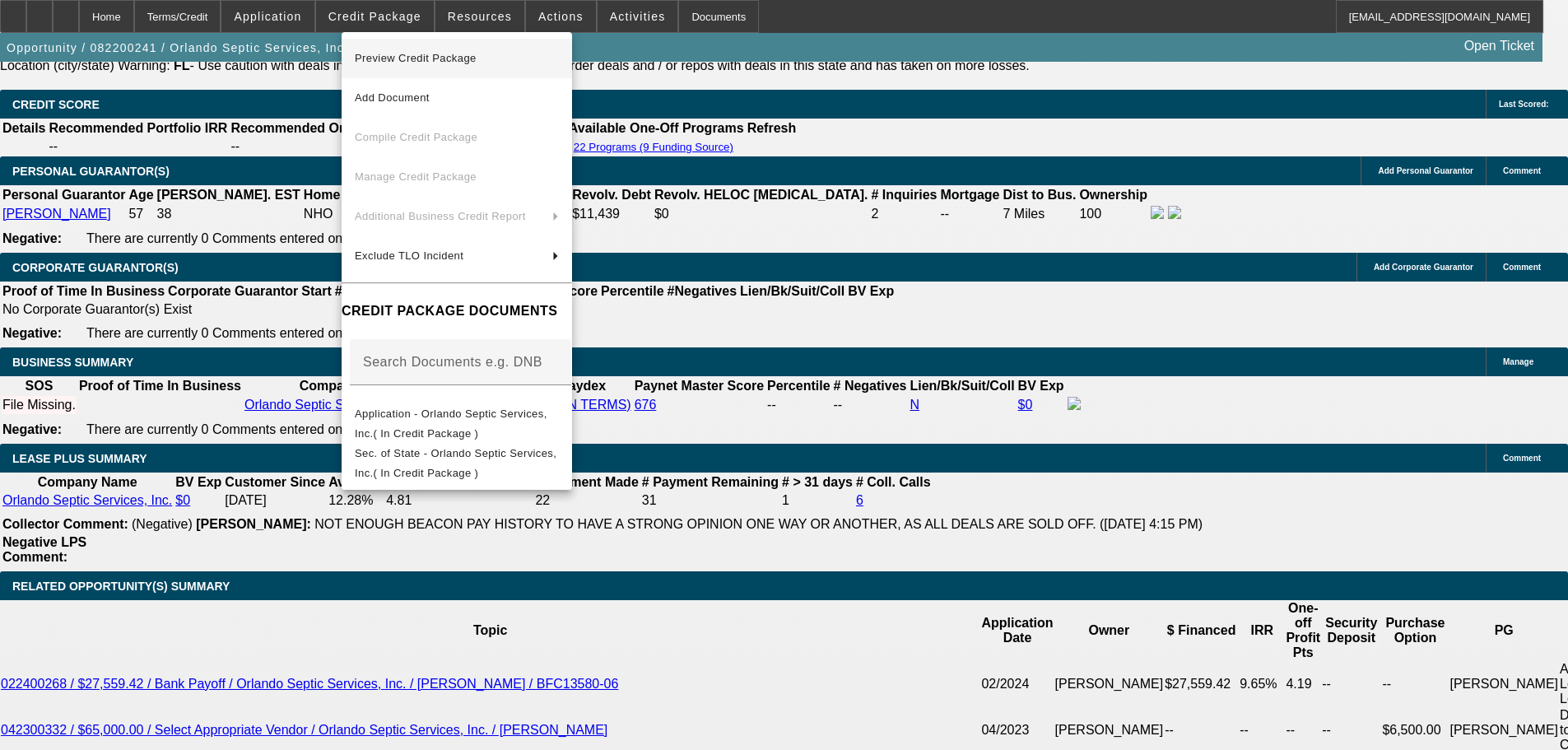
click at [442, 65] on span "Preview Credit Package" at bounding box center [457, 58] width 204 height 19
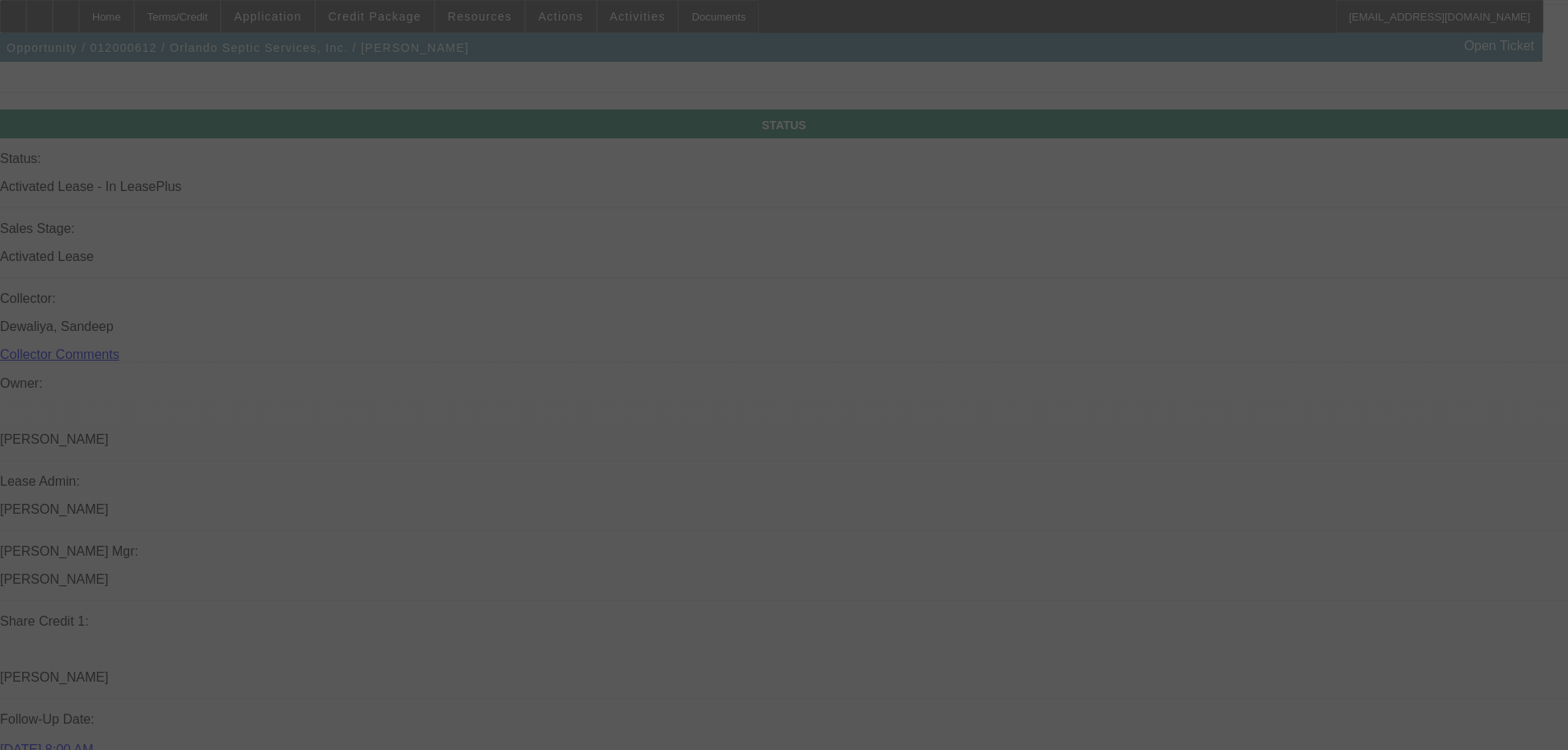
scroll to position [1976, 0]
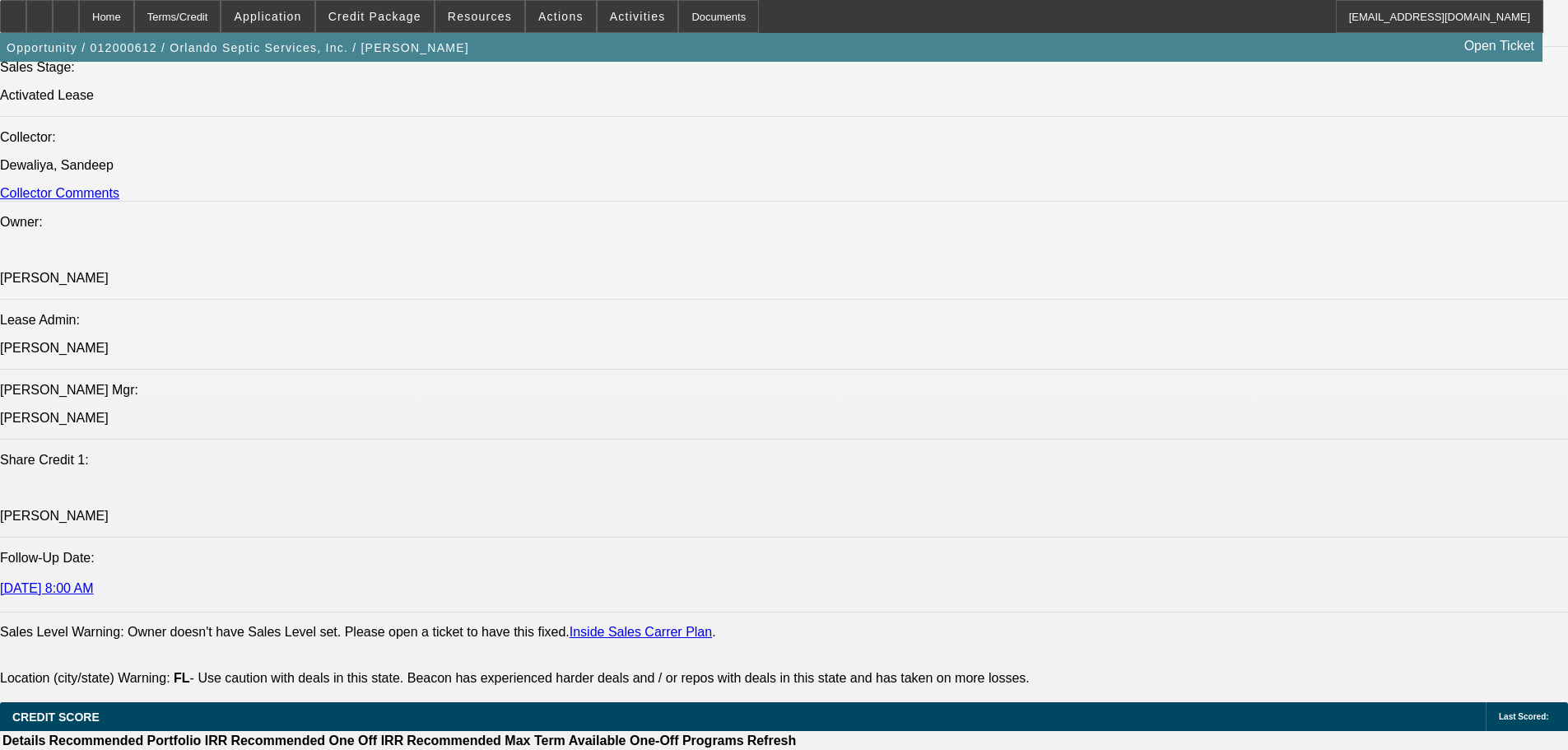
select select "0"
select select "6"
select select "0"
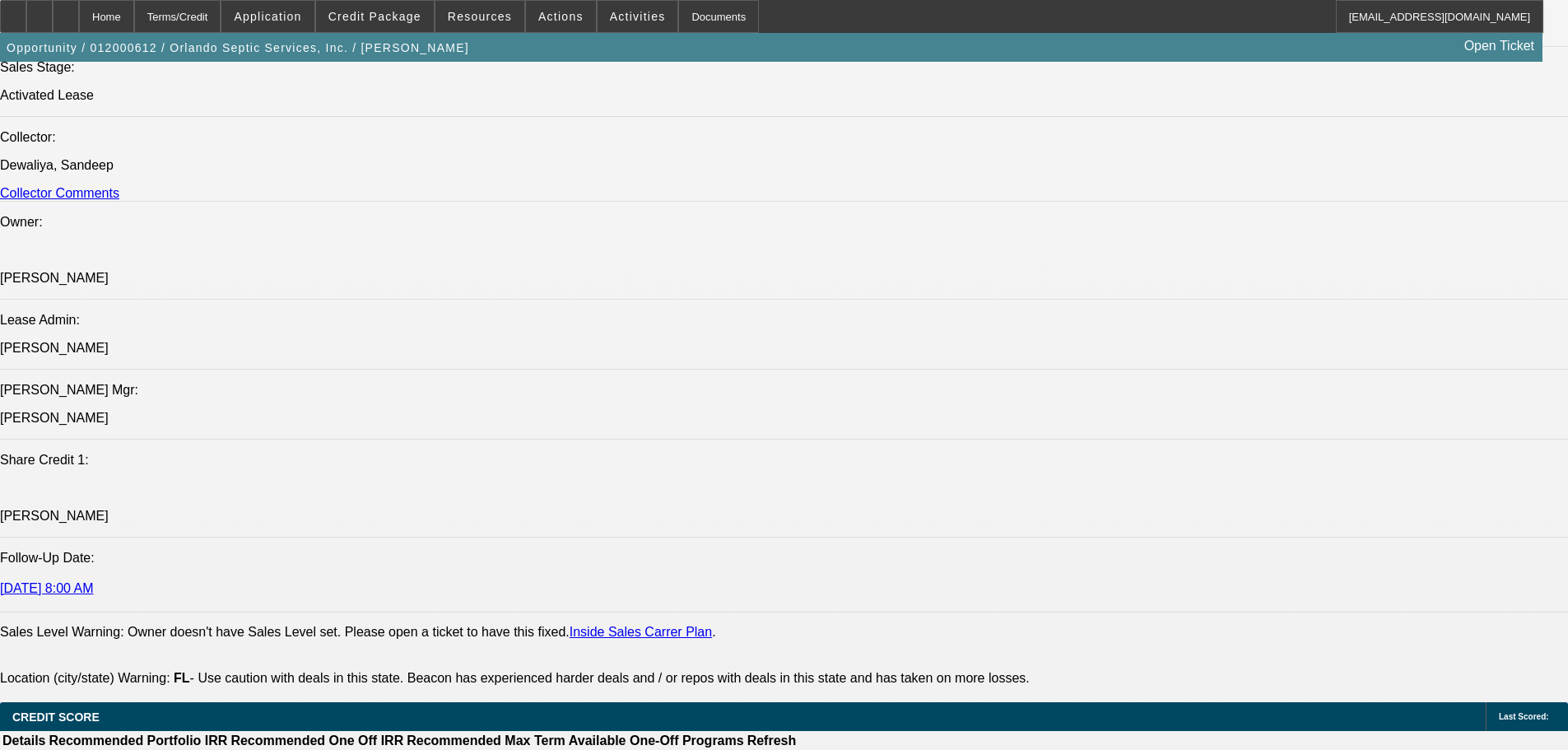
select select "0"
select select "6"
select select "0"
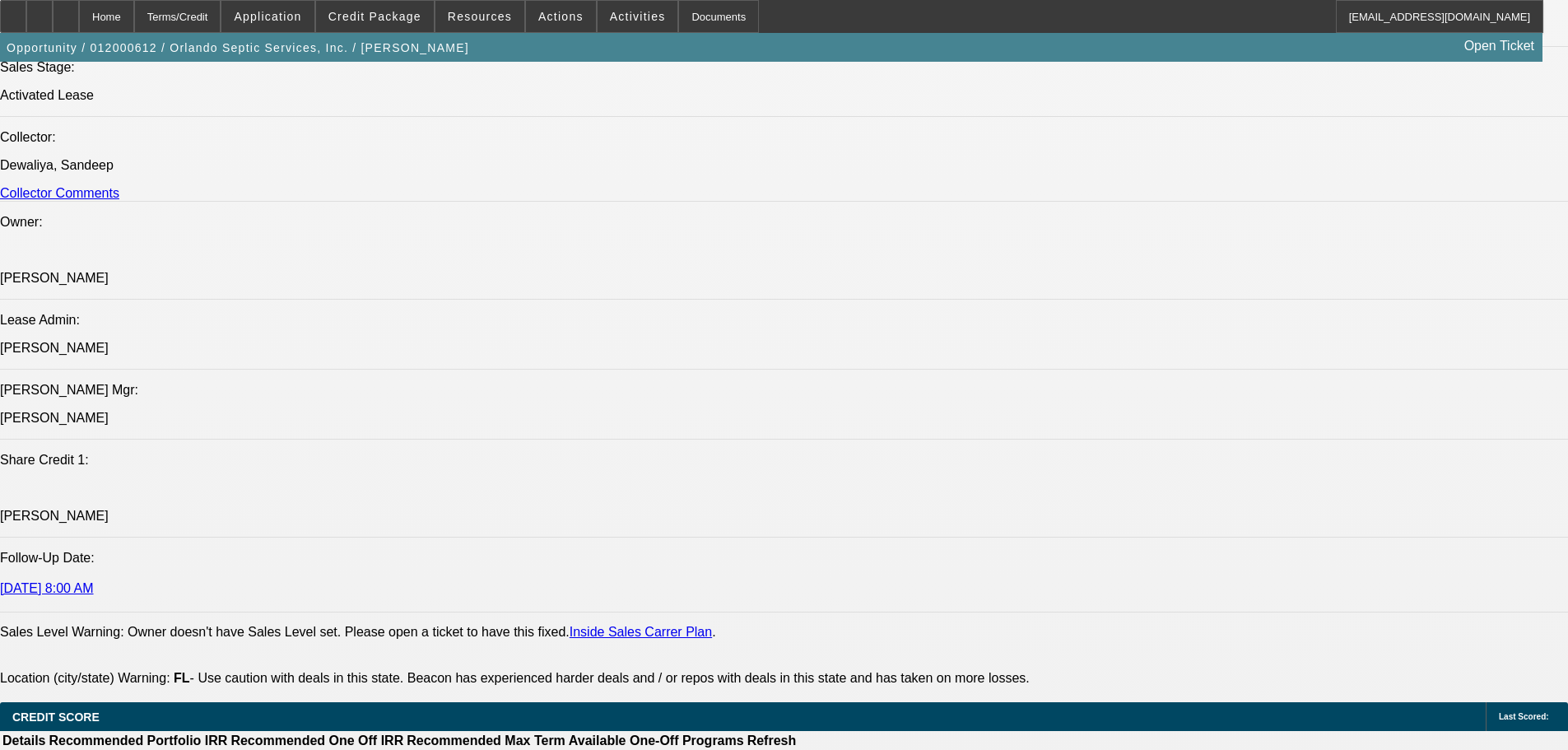
select select "0"
select select "6"
select select "0"
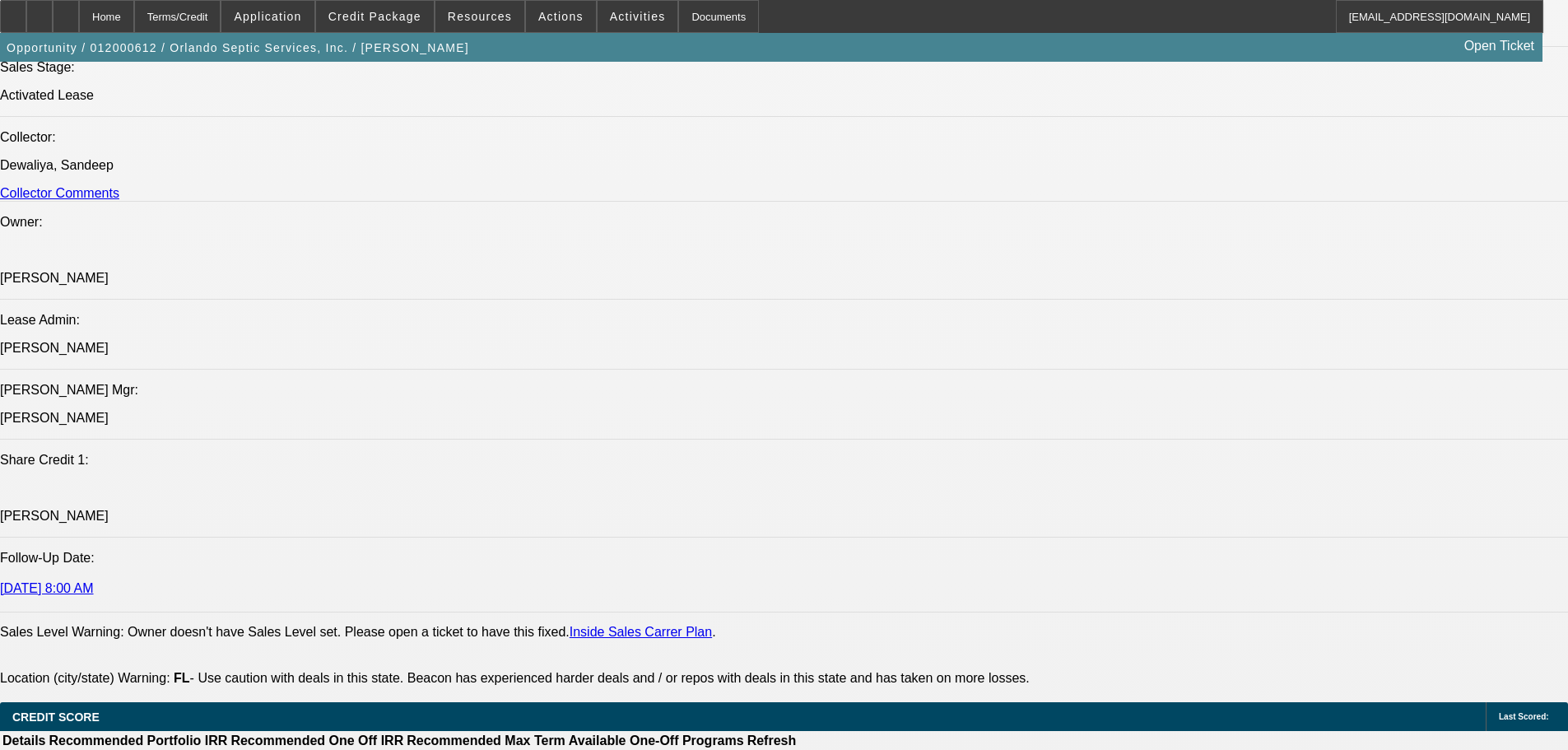
select select "6"
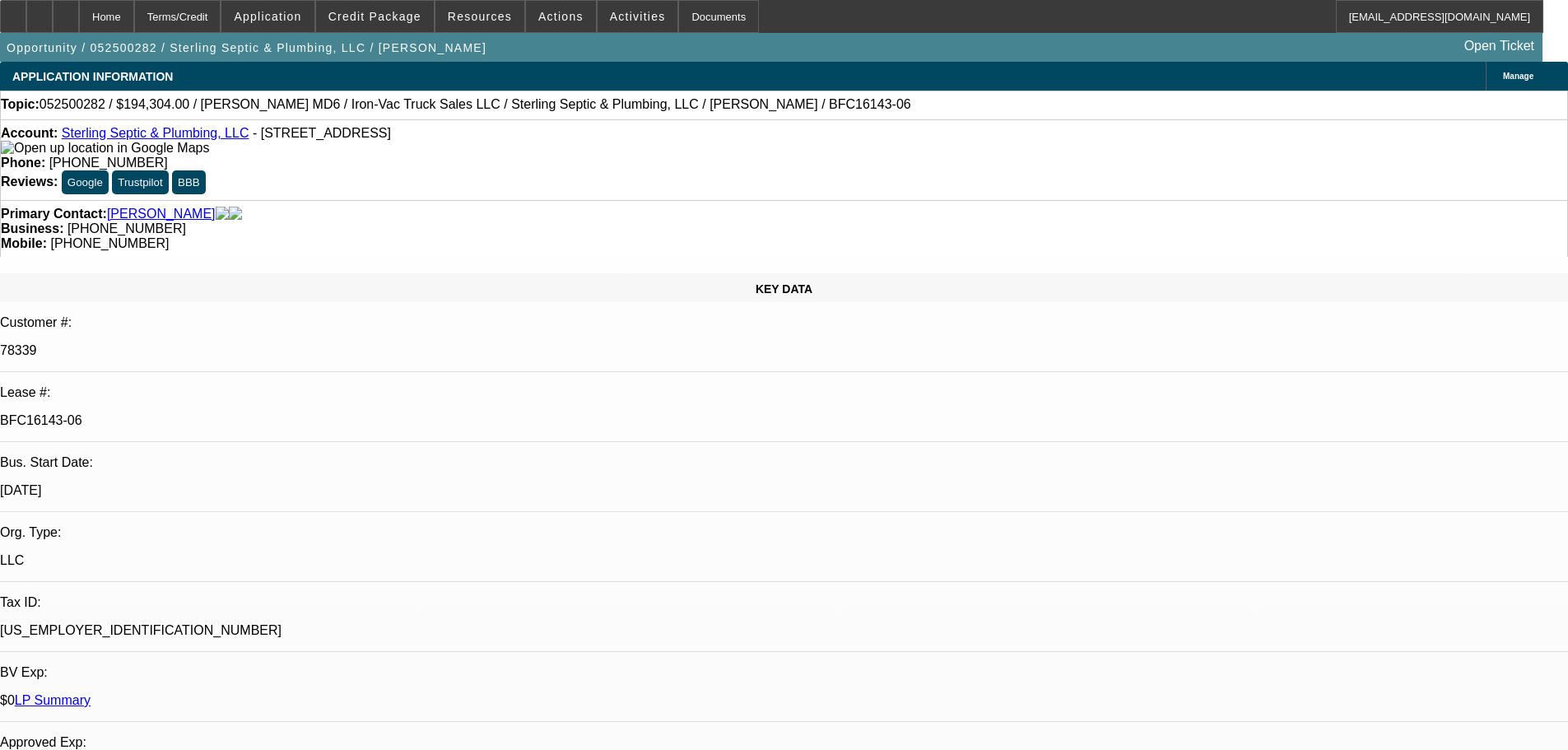
select select "0"
select select "2"
select select "0"
select select "6"
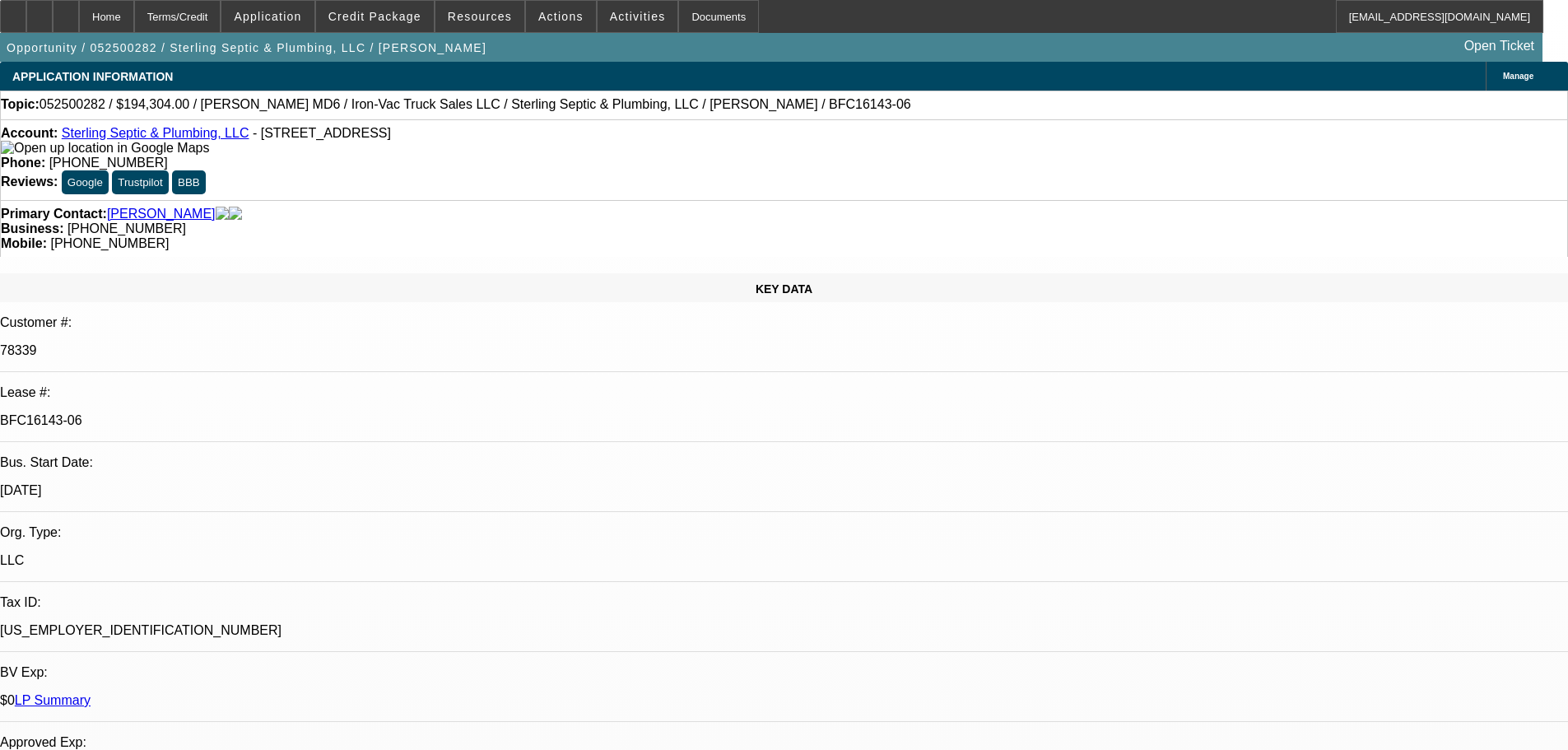
select select "0"
select select "2"
select select "0"
select select "6"
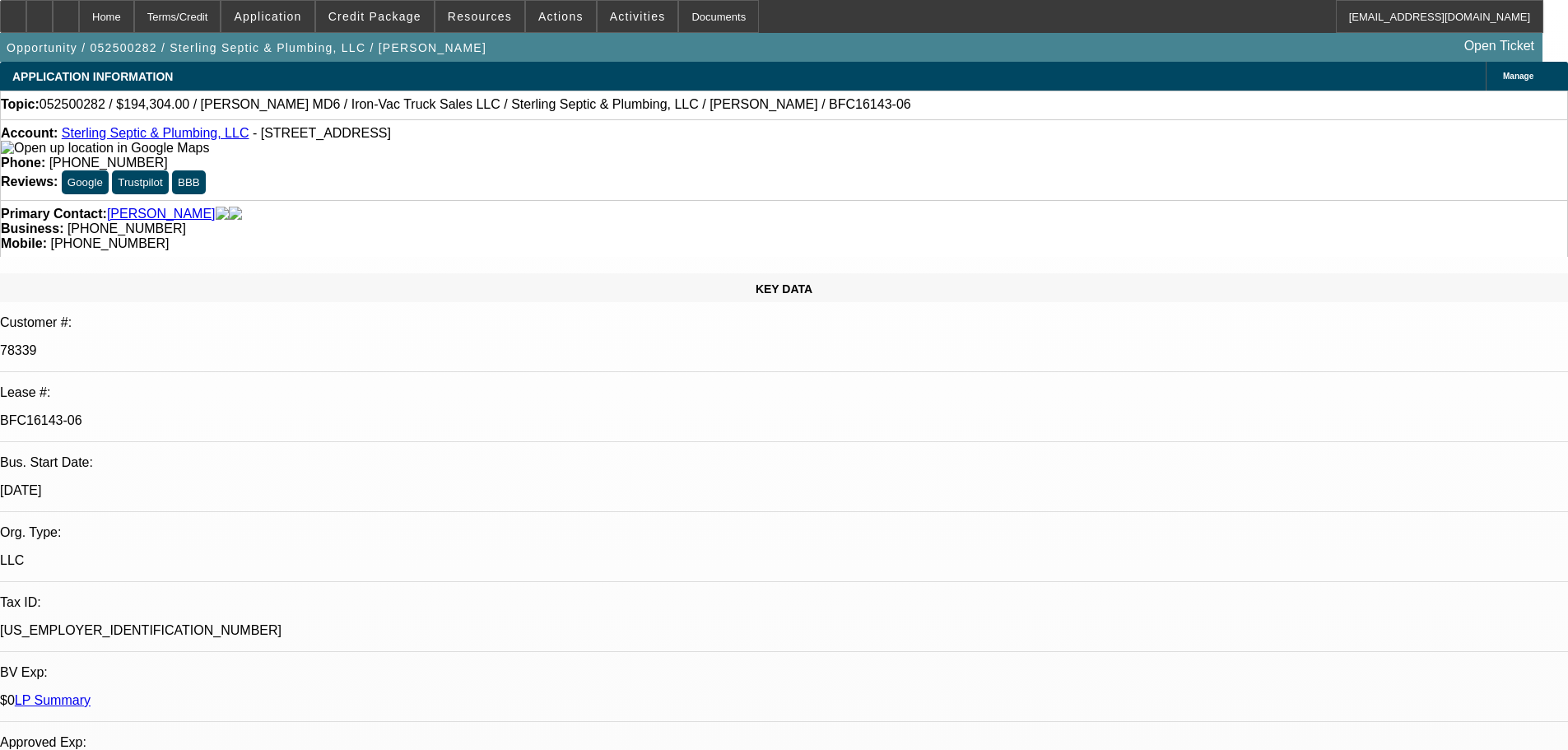
select select "0"
select select "2"
select select "0"
select select "6"
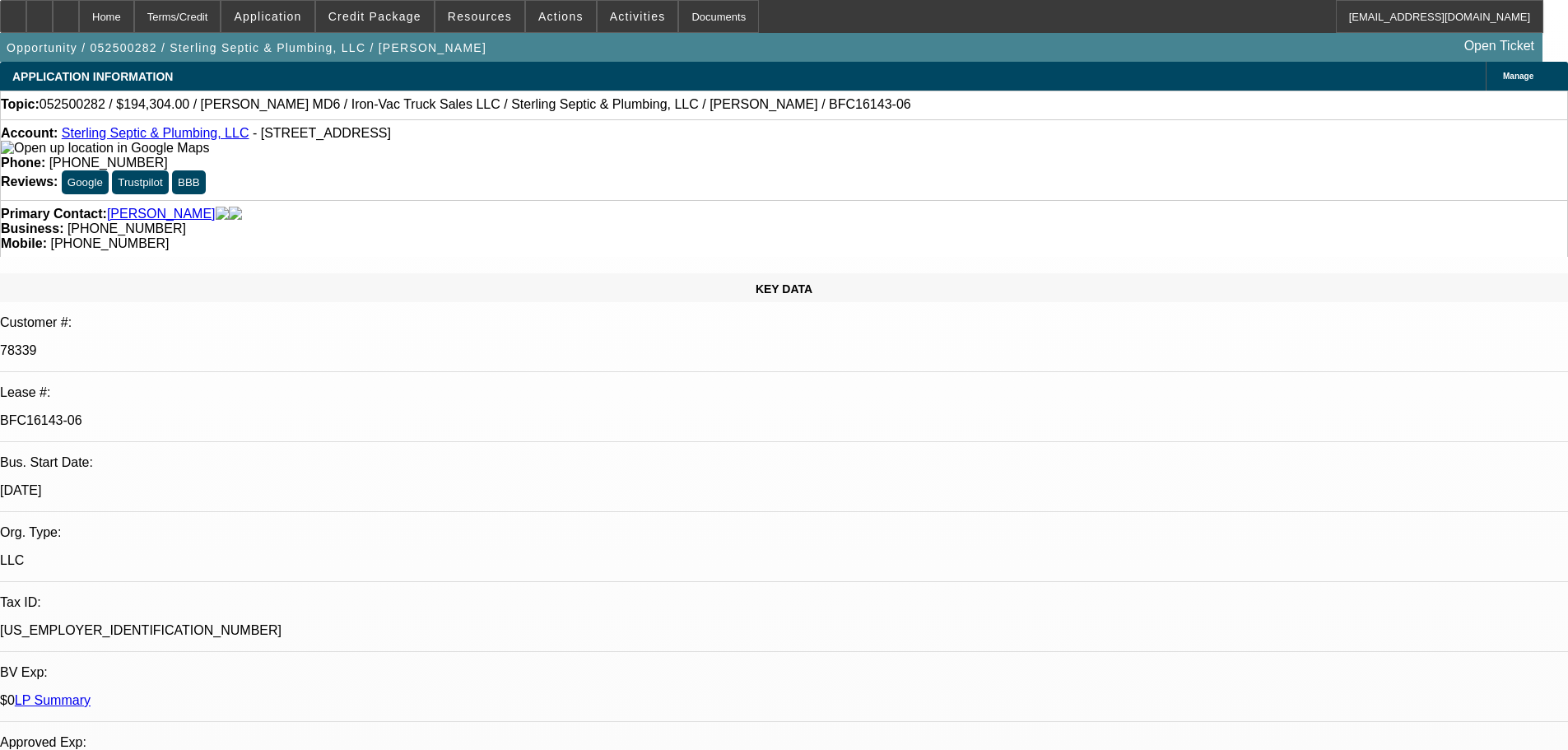
select select "0"
select select "2"
select select "0"
select select "6"
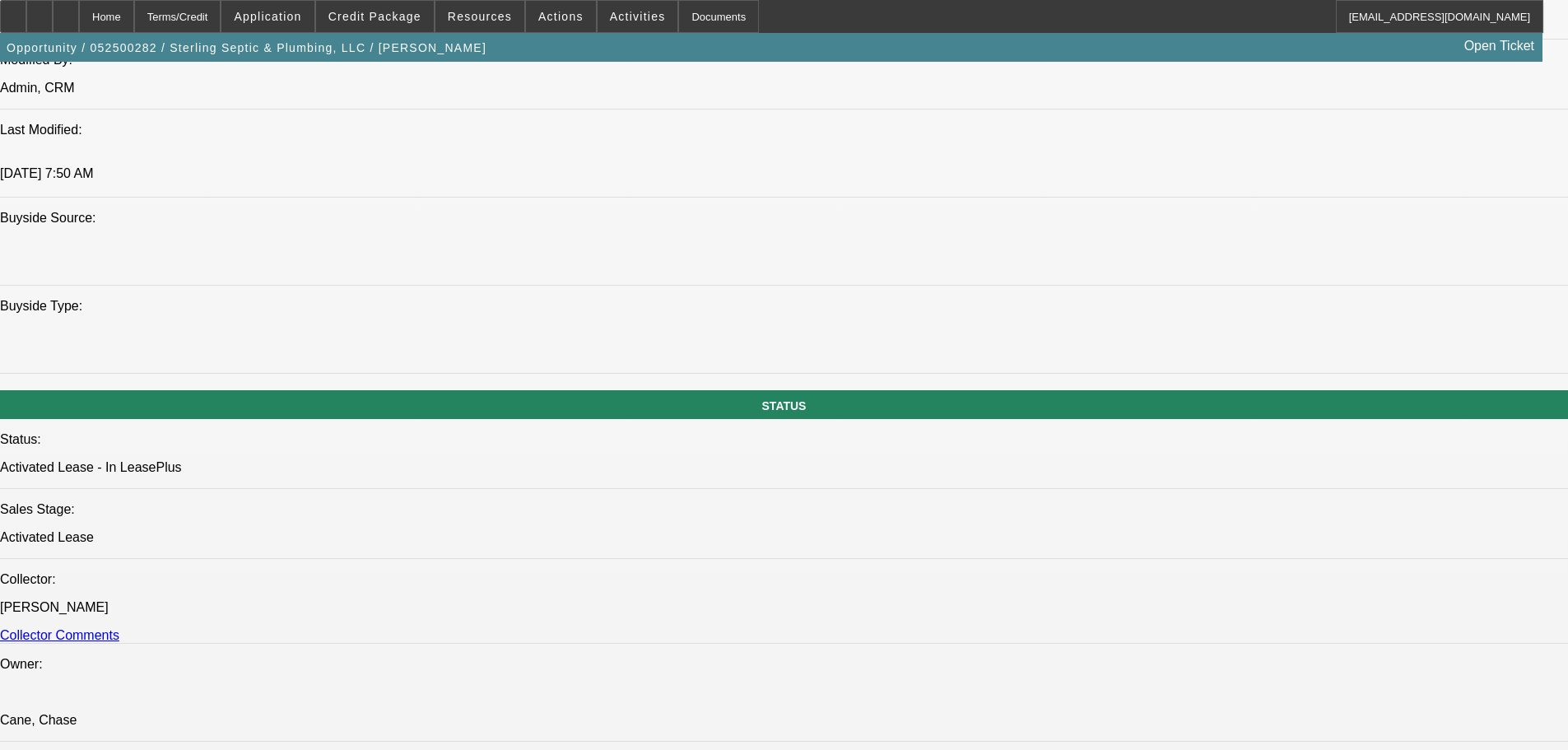
scroll to position [1647, 0]
